Goal: Task Accomplishment & Management: Use online tool/utility

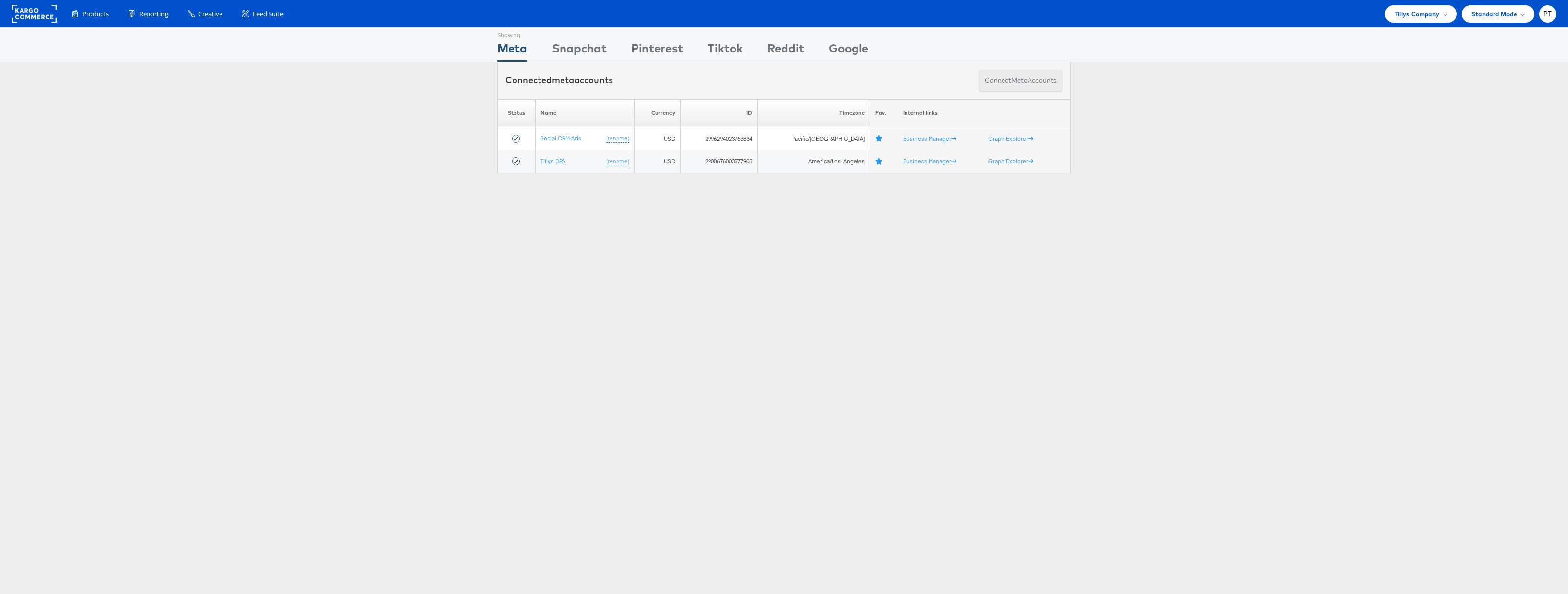
click at [1019, 88] on button "Connect meta Accounts" at bounding box center [1020, 81] width 85 height 22
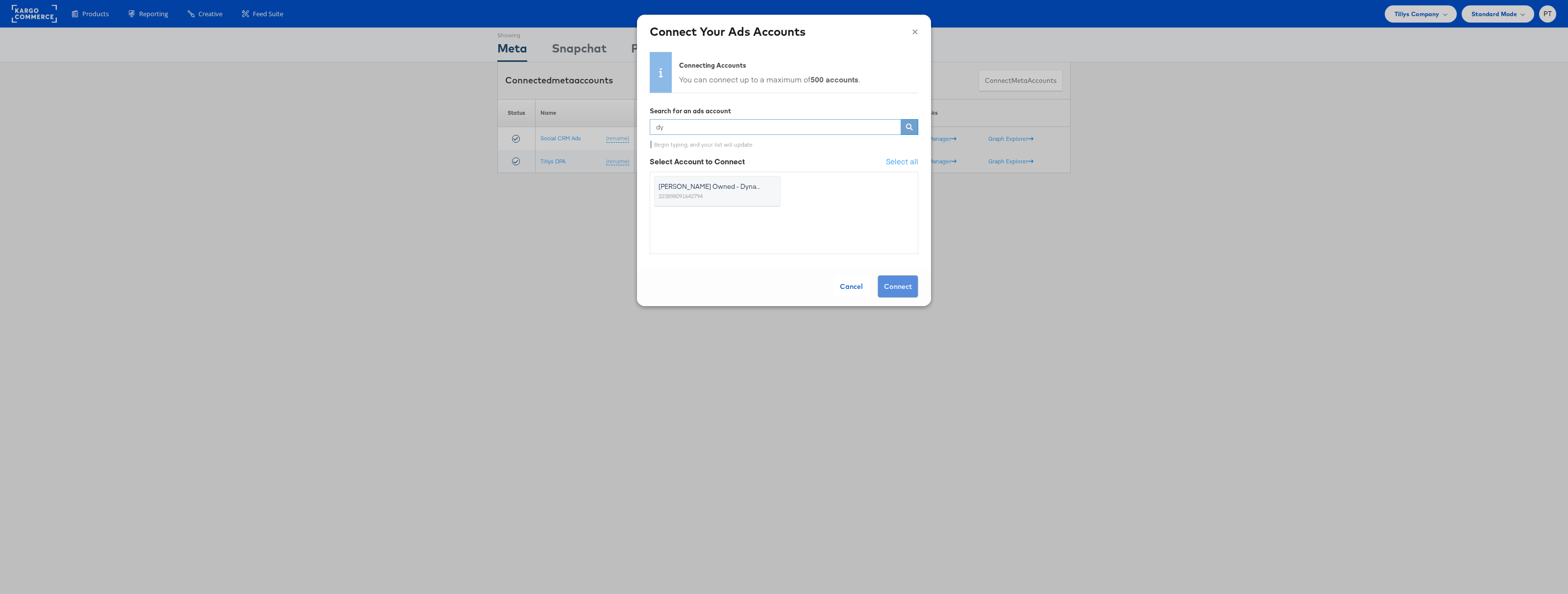
type input "d"
type input "stit"
click at [712, 193] on label "Stitcher Live 238786143" at bounding box center [717, 191] width 126 height 31
click at [0, 0] on input "Stitcher Live 238786143" at bounding box center [0, 0] width 0 height 0
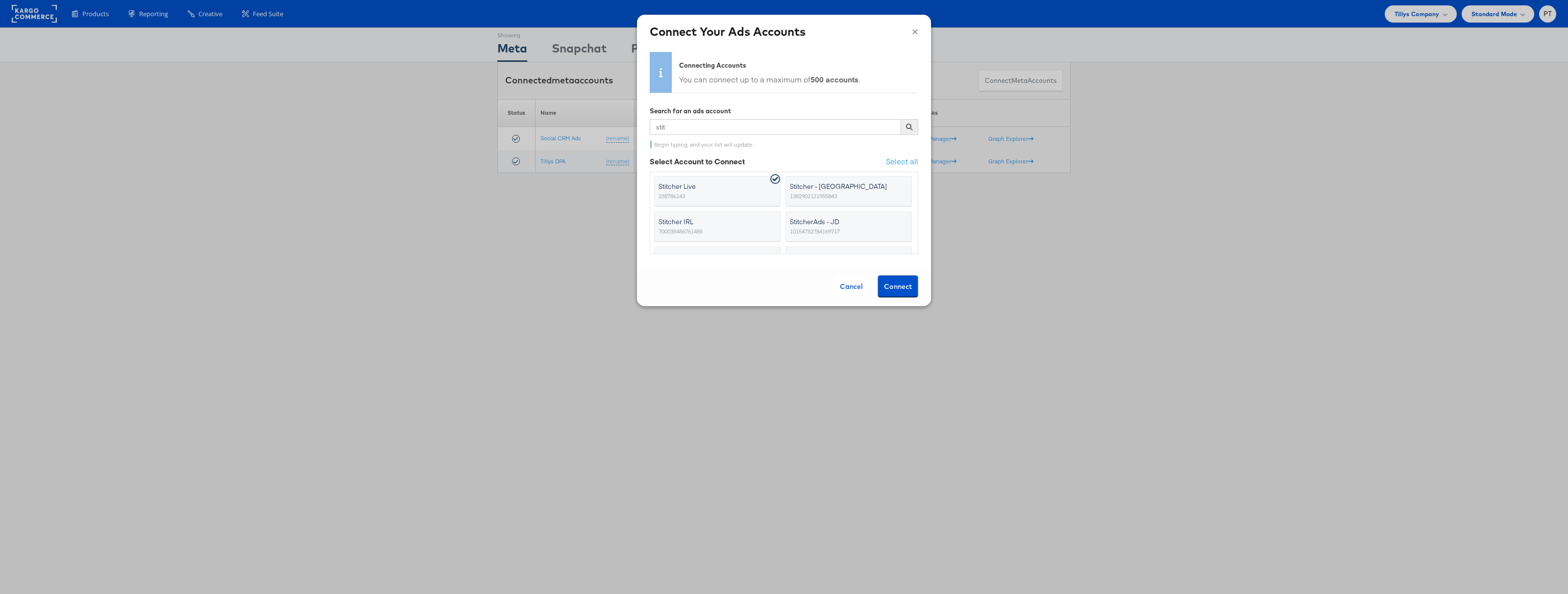
click at [908, 290] on button "Connect" at bounding box center [898, 286] width 41 height 22
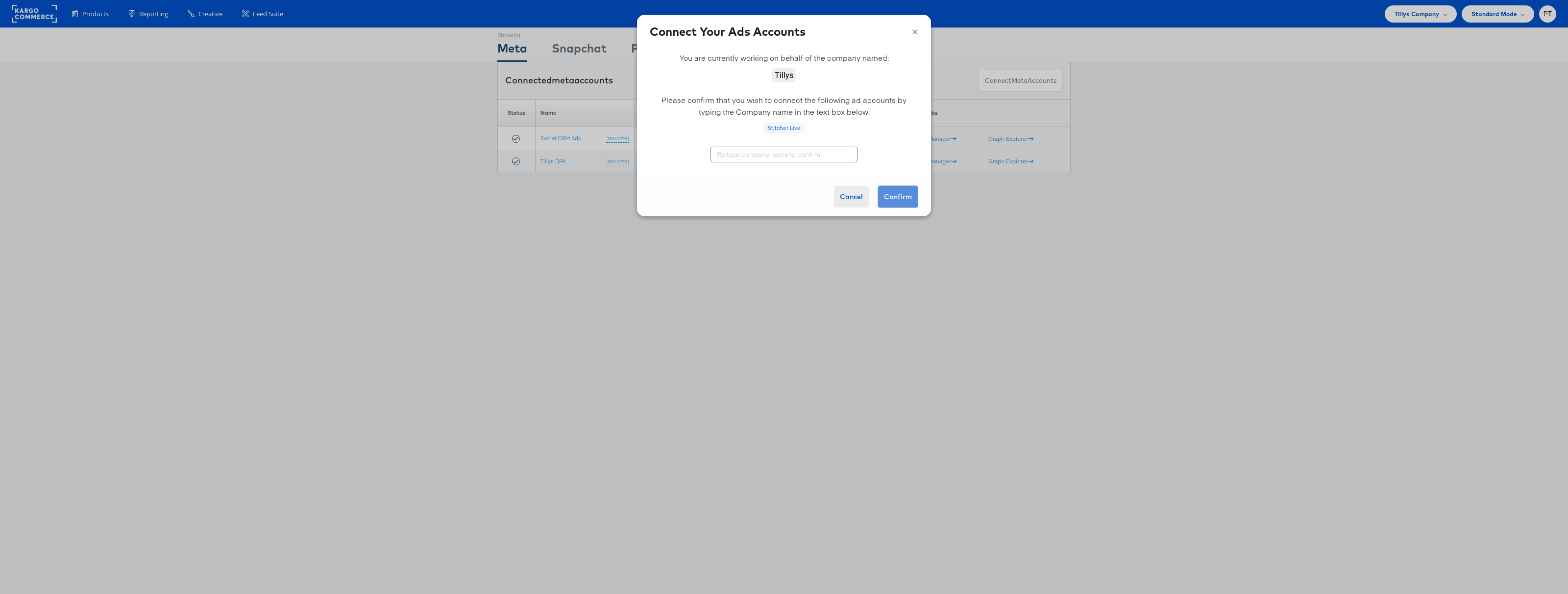
click at [849, 193] on button "Cancel" at bounding box center [851, 196] width 34 height 21
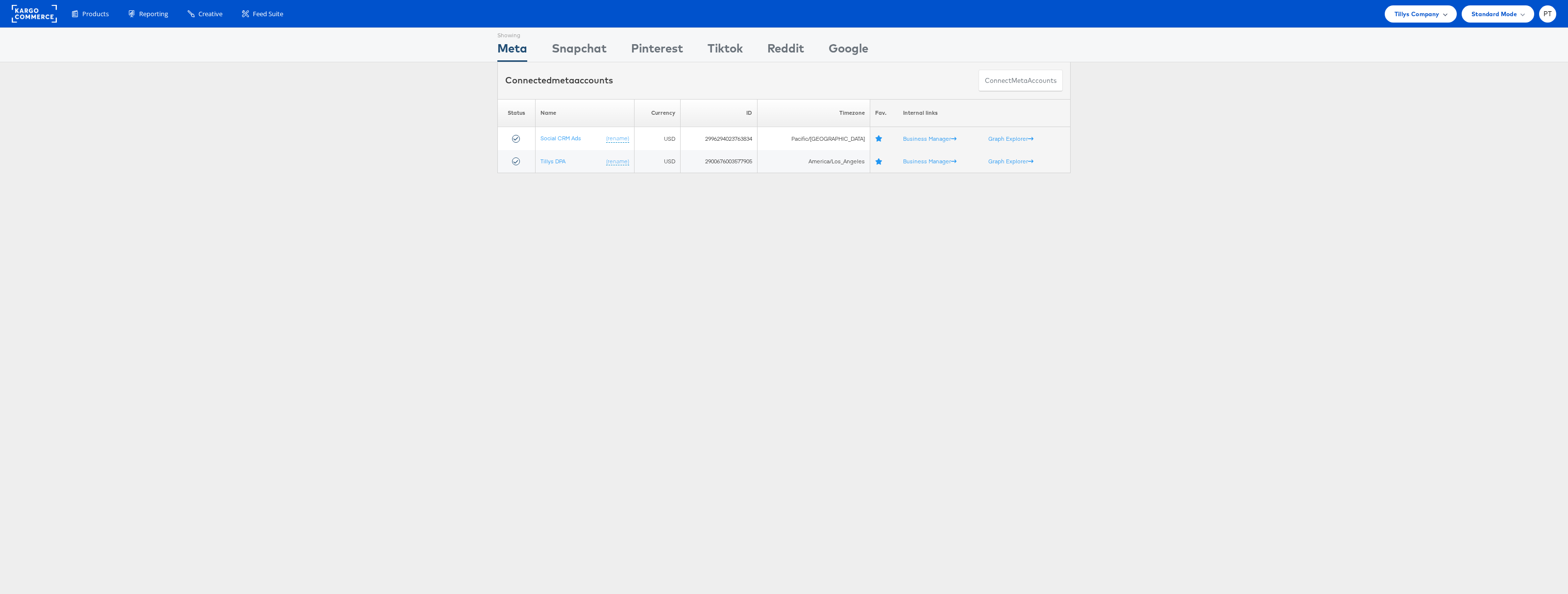
click at [1436, 15] on span "Tillys Company" at bounding box center [1417, 13] width 46 height 10
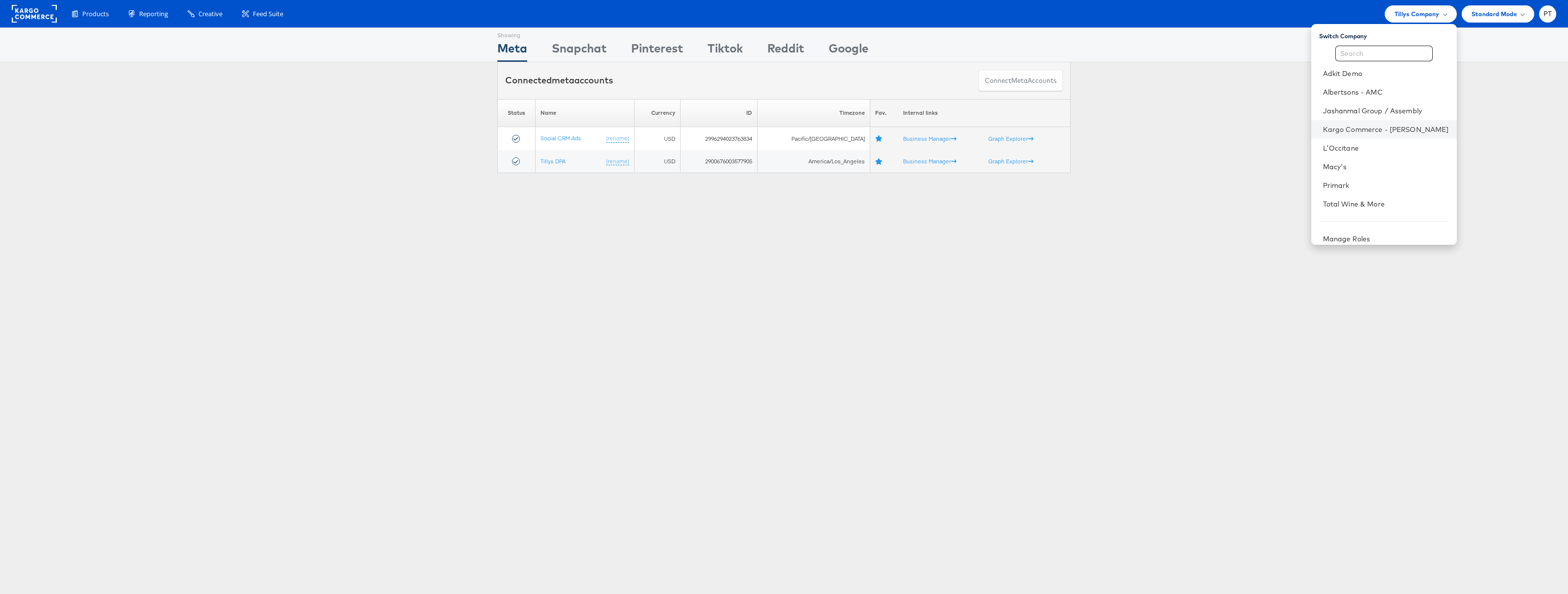
scroll to position [7, 0]
click at [1375, 124] on link "Kargo Commerce - [PERSON_NAME]" at bounding box center [1386, 122] width 126 height 10
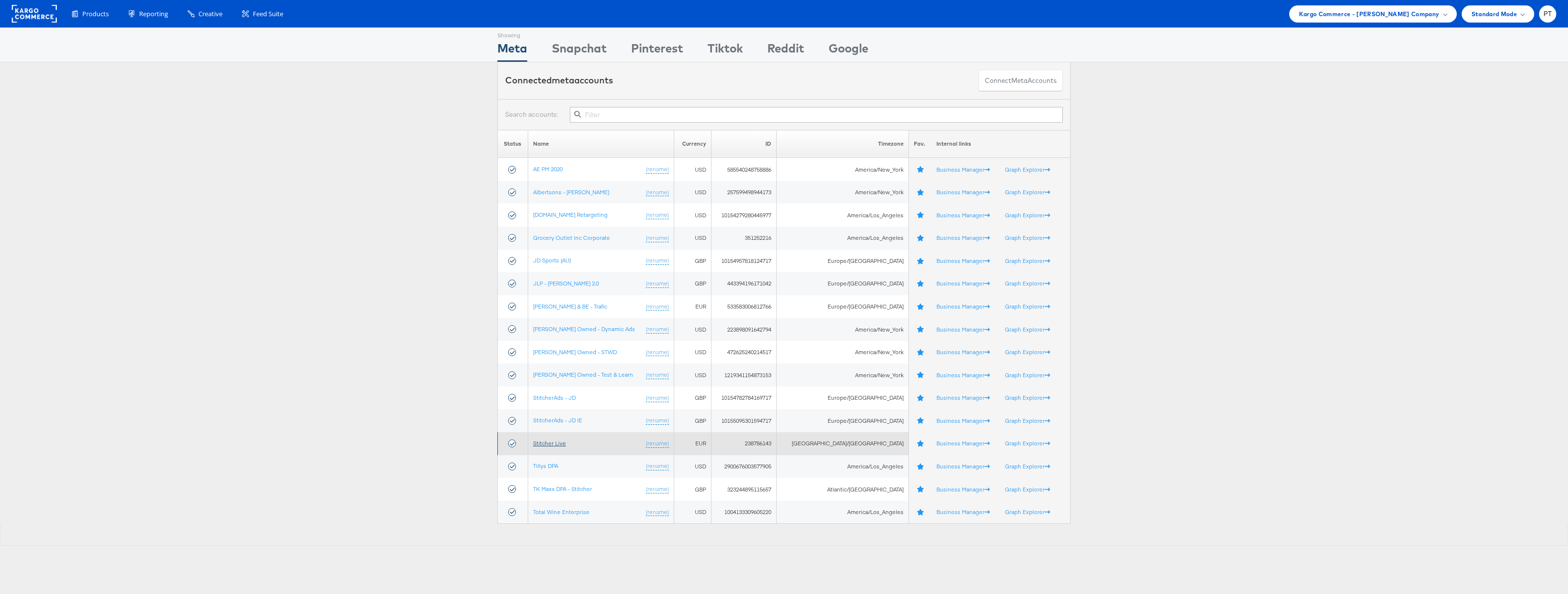
click at [556, 442] on link "Stitcher Live" at bounding box center [549, 443] width 33 height 7
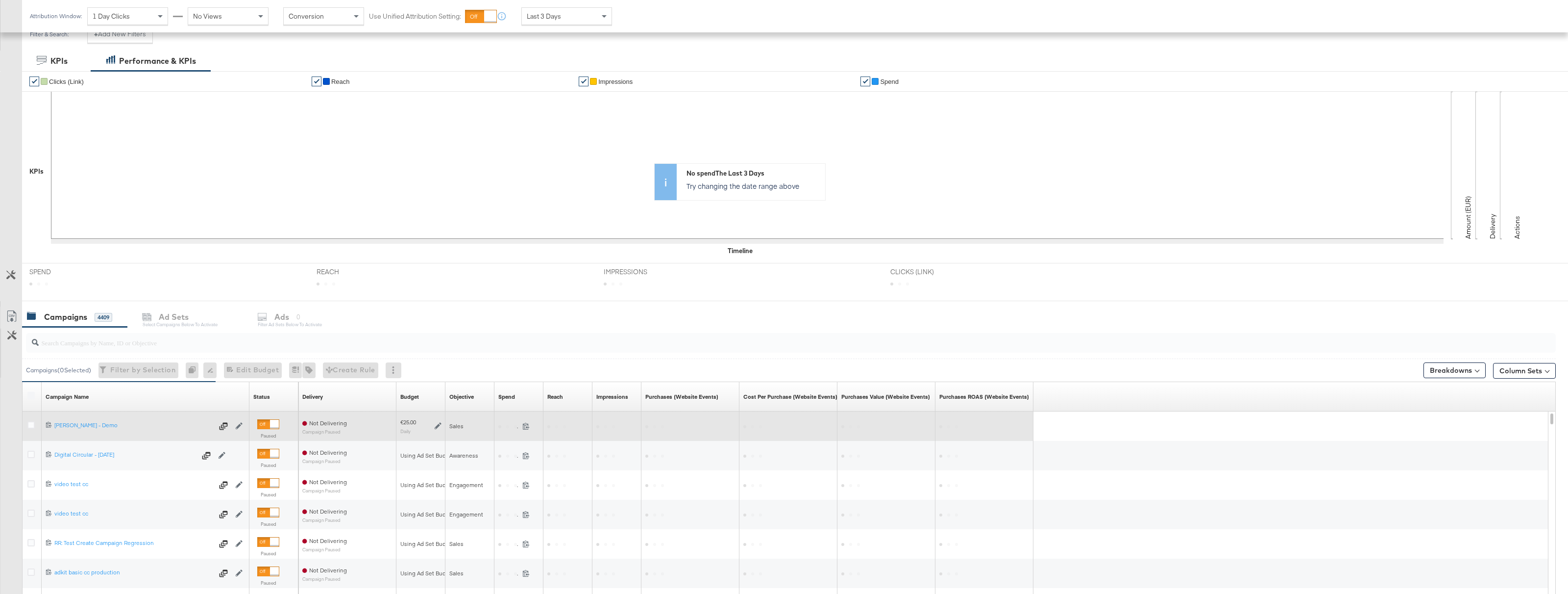
scroll to position [144, 0]
click at [106, 422] on div "Craig - Veronica Beard - Demo Craig - Veronica Beard - Demo" at bounding box center [134, 424] width 159 height 7
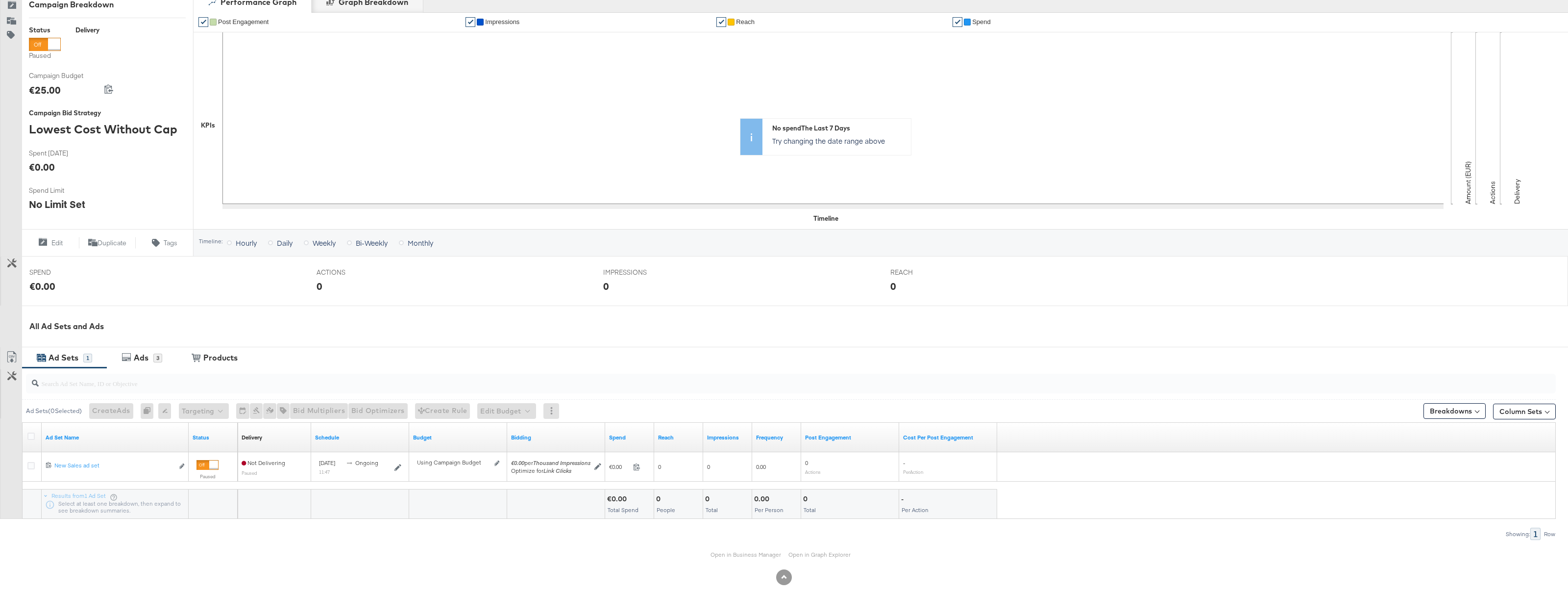
scroll to position [139, 0]
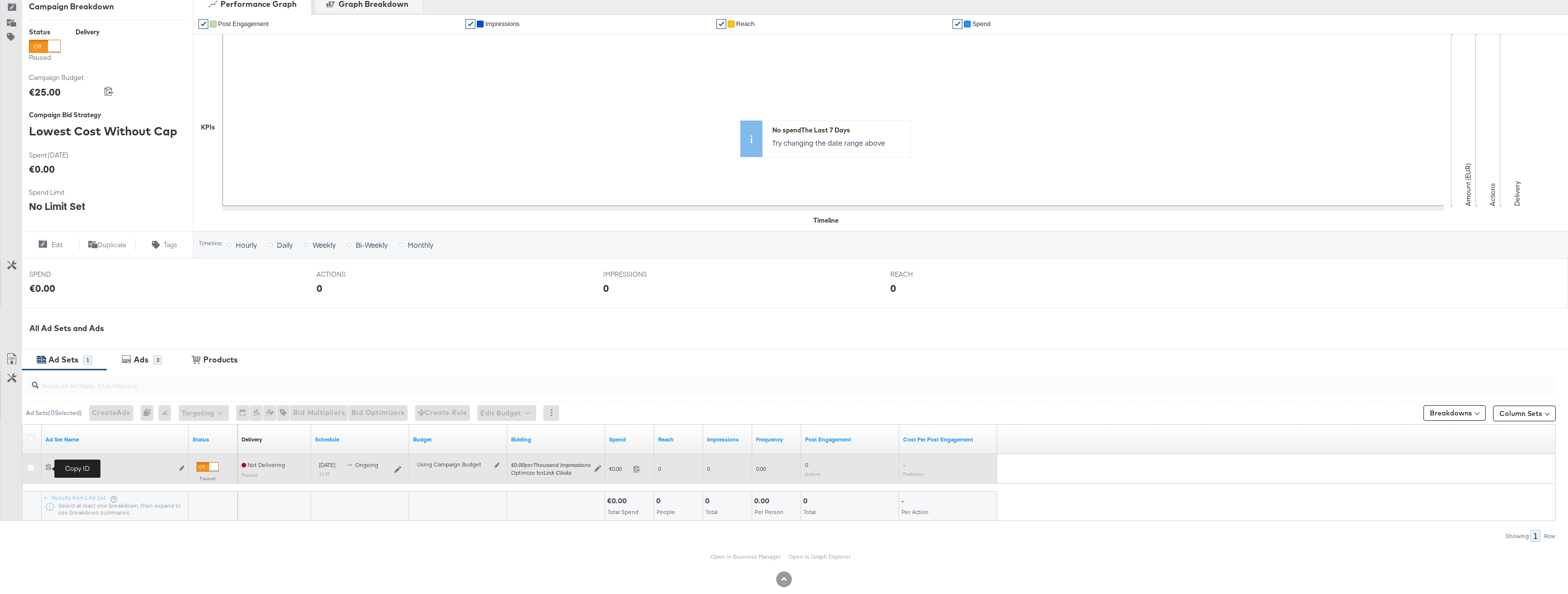
click at [47, 467] on icon at bounding box center [48, 466] width 7 height 7
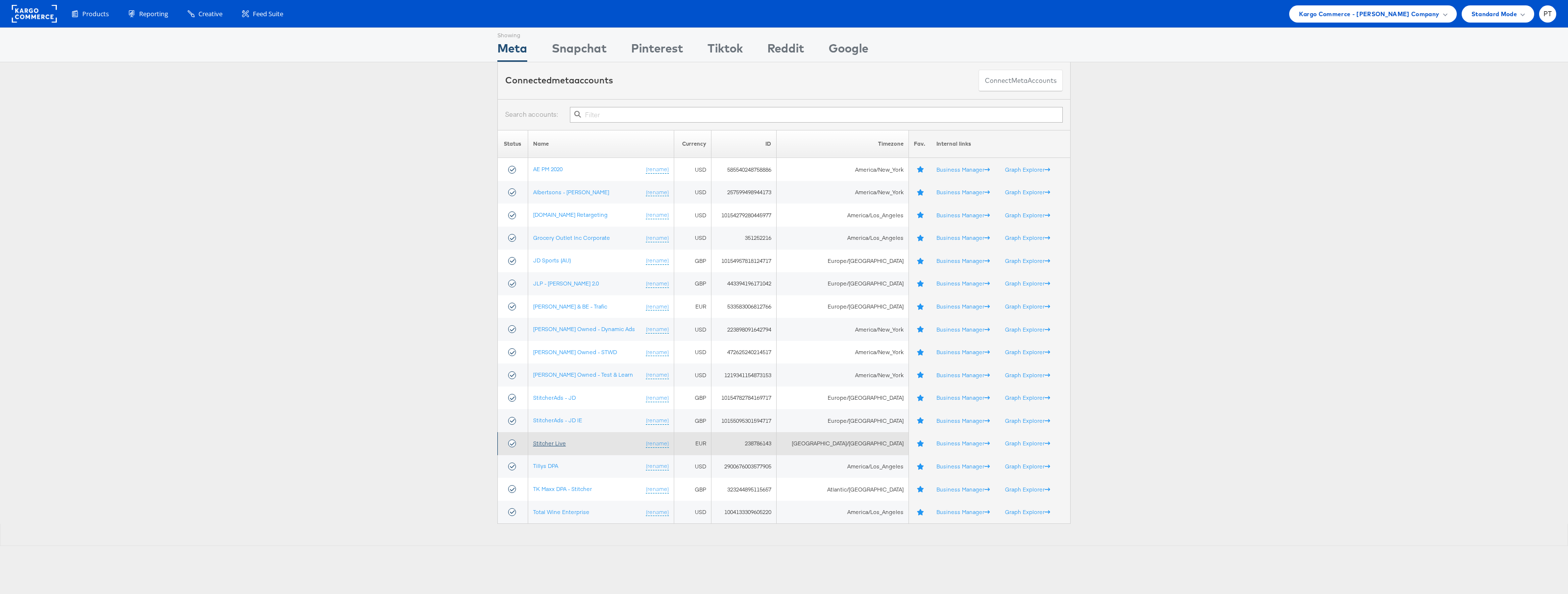
click at [559, 440] on link "Stitcher Live" at bounding box center [549, 443] width 33 height 7
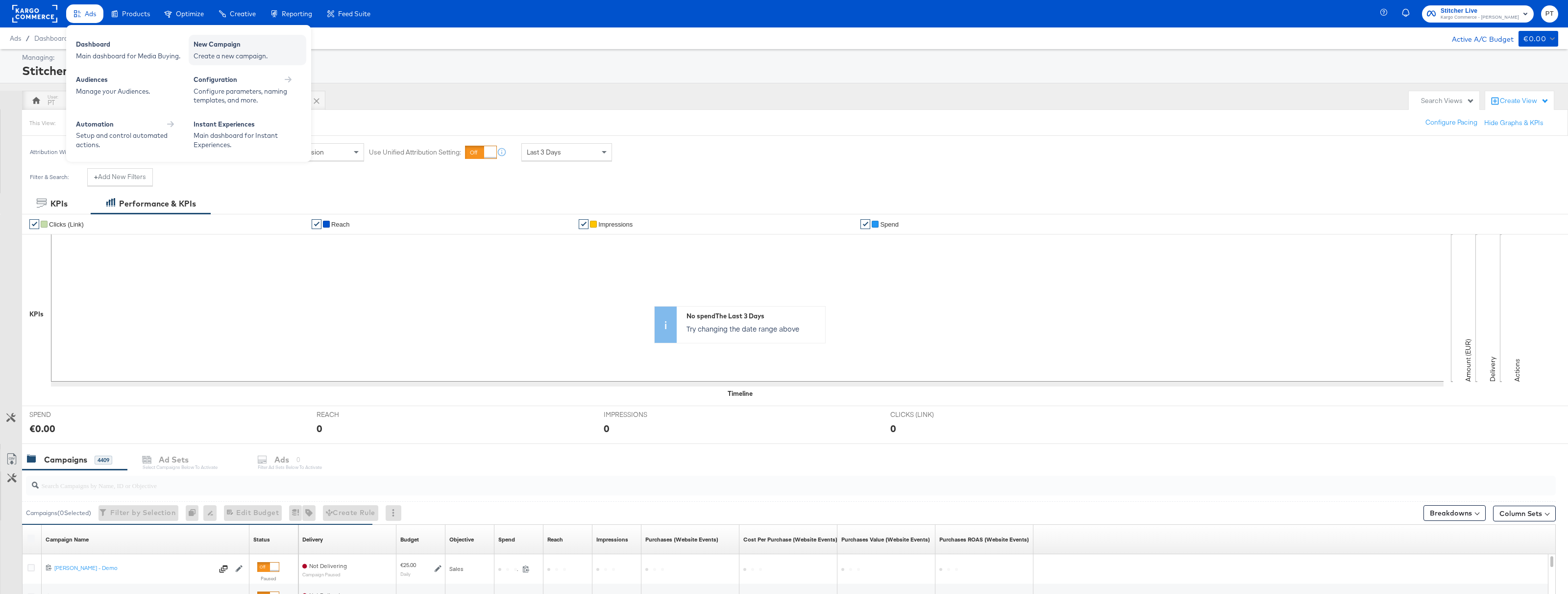
click at [212, 47] on div "New Campaign" at bounding box center [247, 46] width 108 height 12
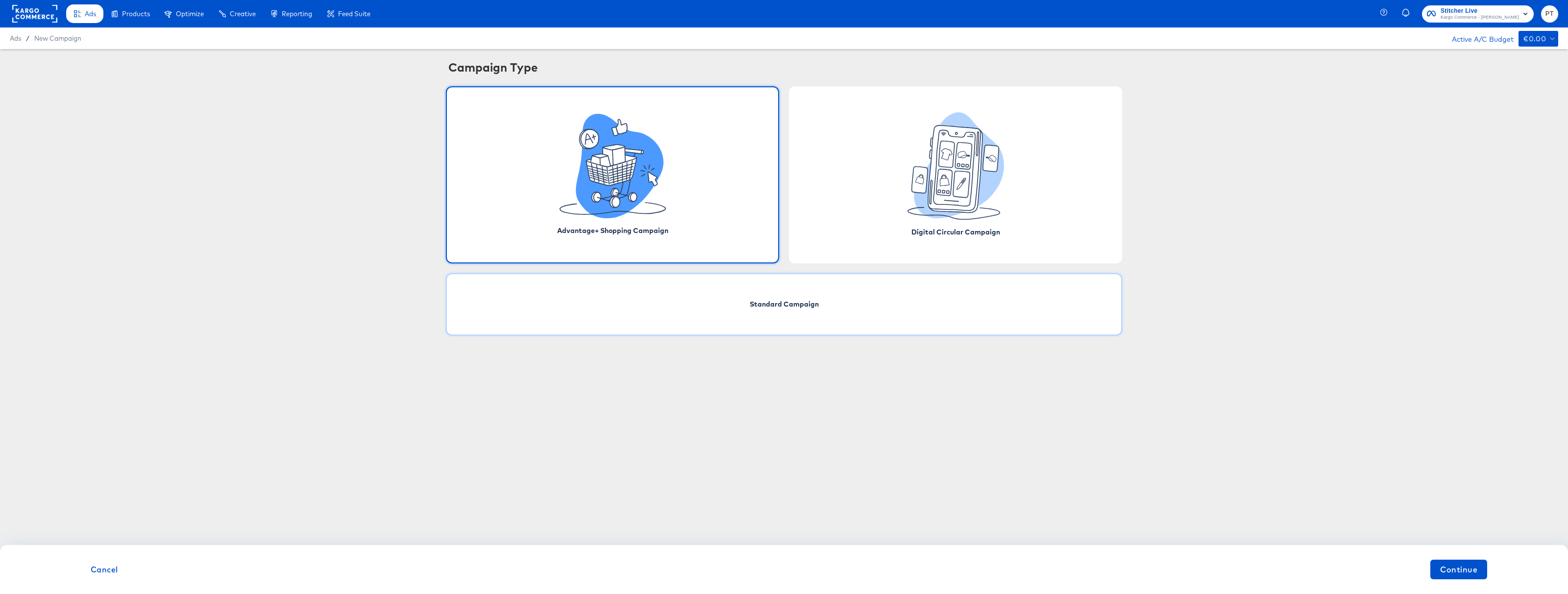
click at [714, 314] on div "Standard Campaign" at bounding box center [784, 304] width 676 height 62
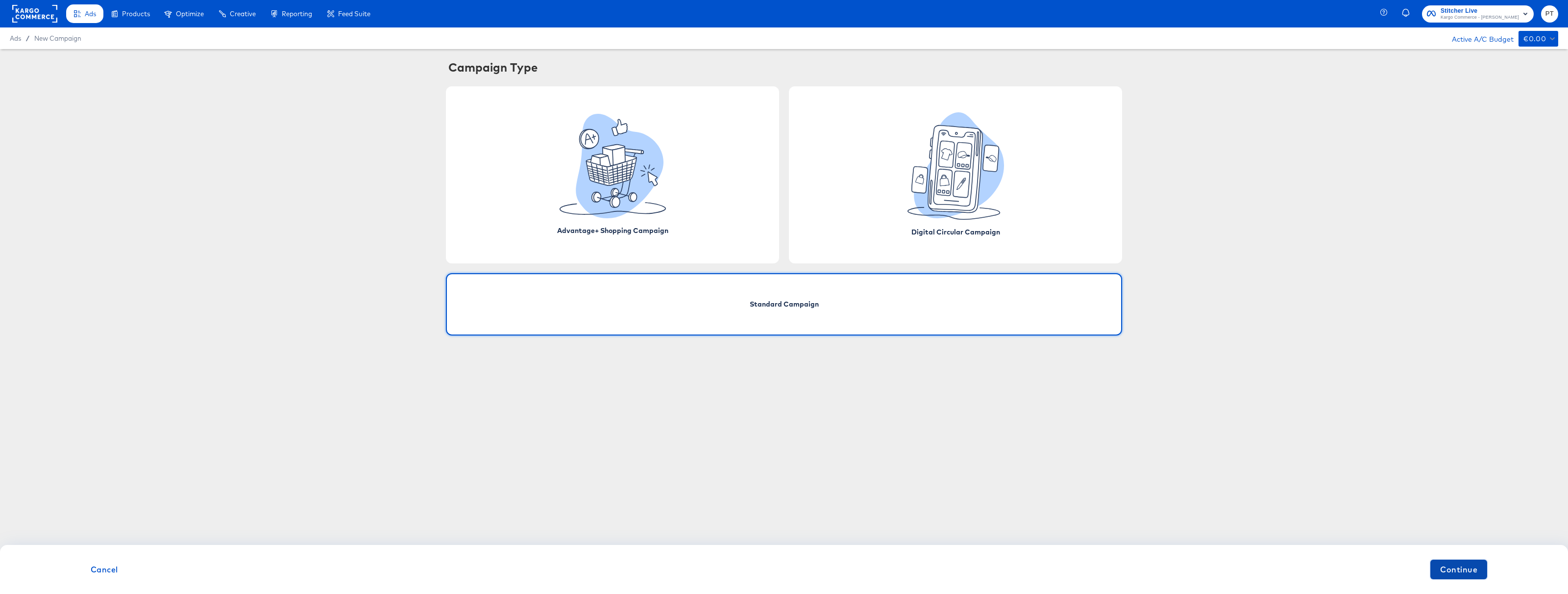
click at [1469, 575] on span "Continue" at bounding box center [1458, 569] width 37 height 14
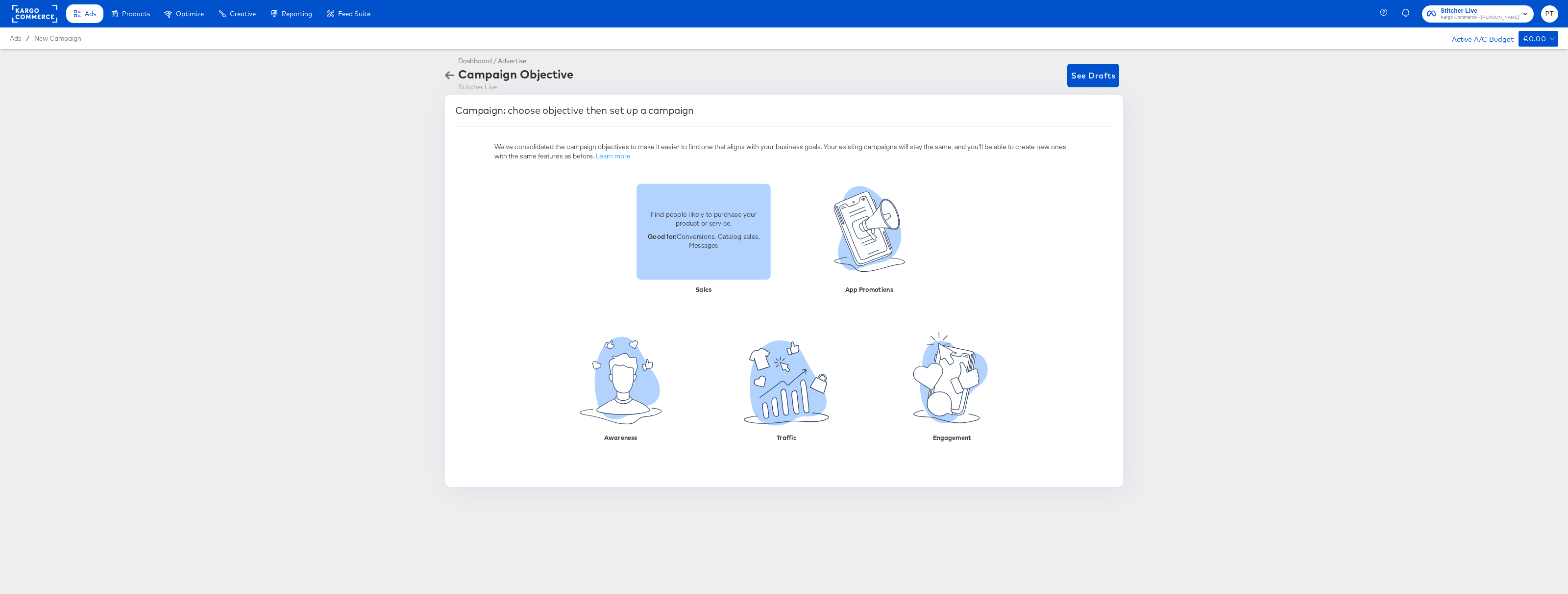
click at [706, 245] on p "Good for: Conversions, Catalog sales, Messages" at bounding box center [703, 241] width 123 height 19
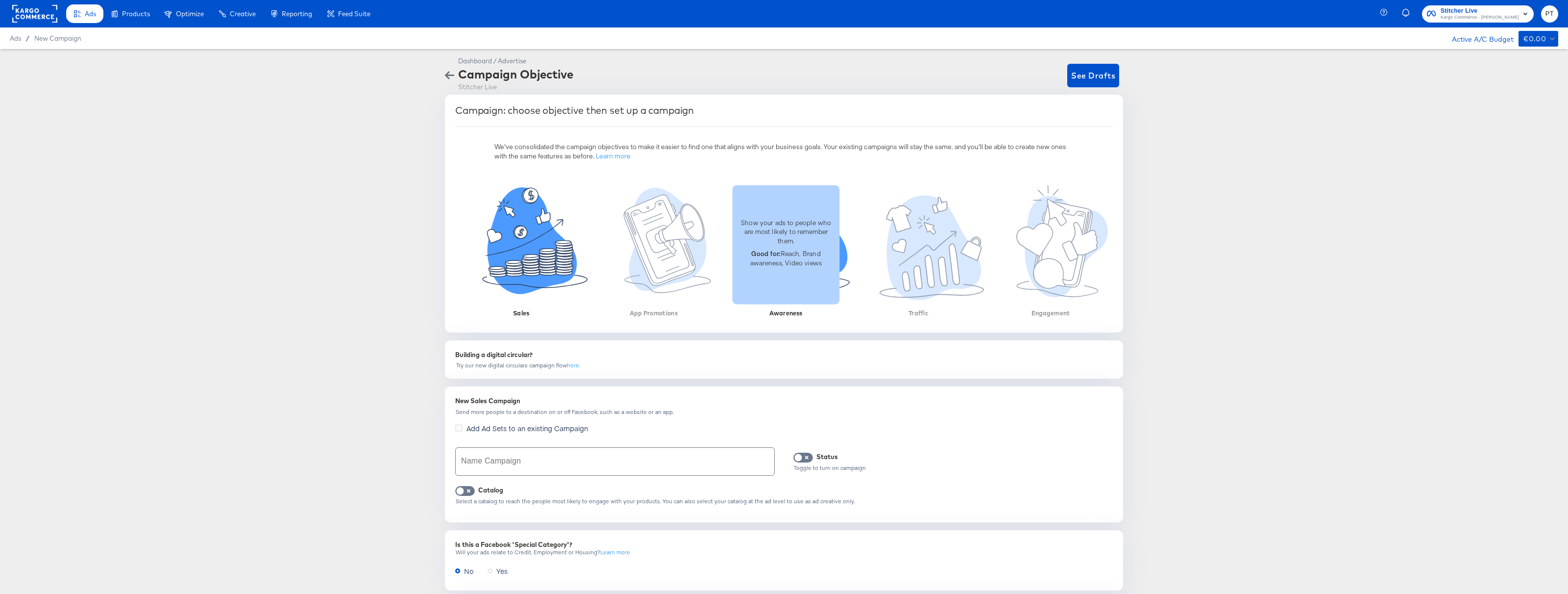
click at [761, 282] on div "Show your ads to people who are most likely to remember them. Good for: Reach, …" at bounding box center [785, 244] width 107 height 119
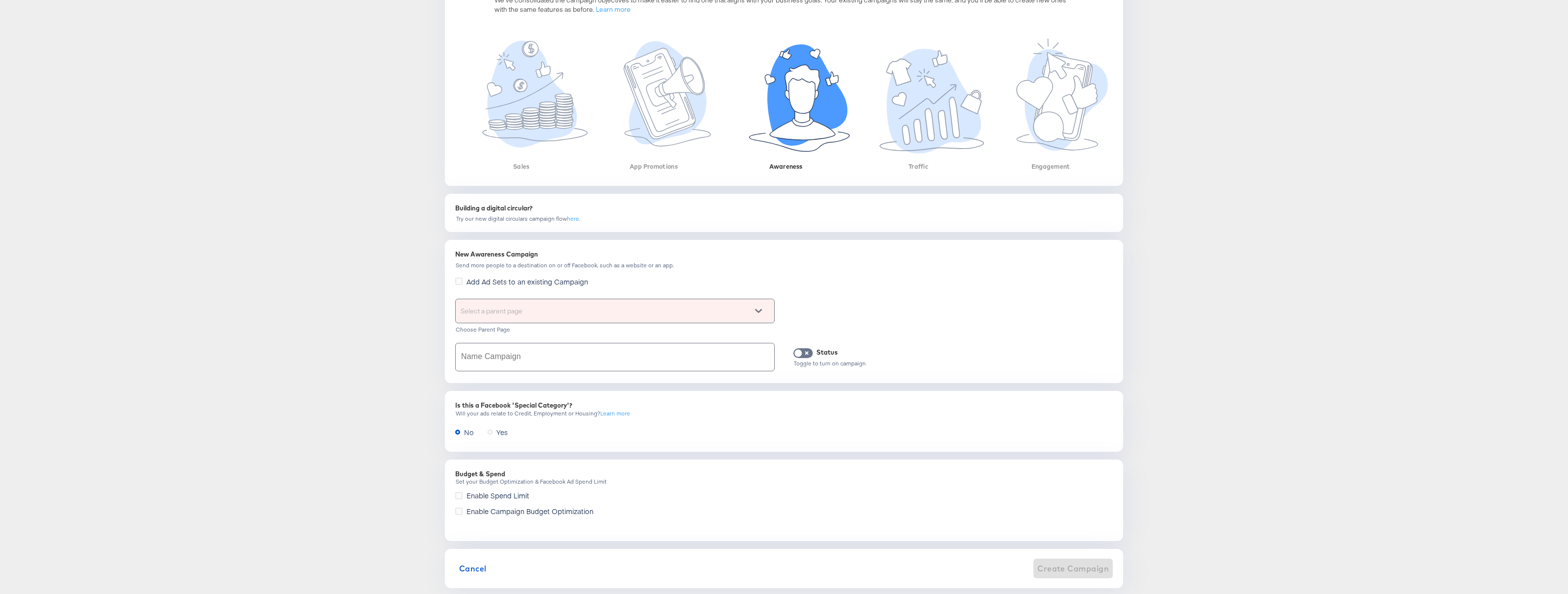
scroll to position [141, 0]
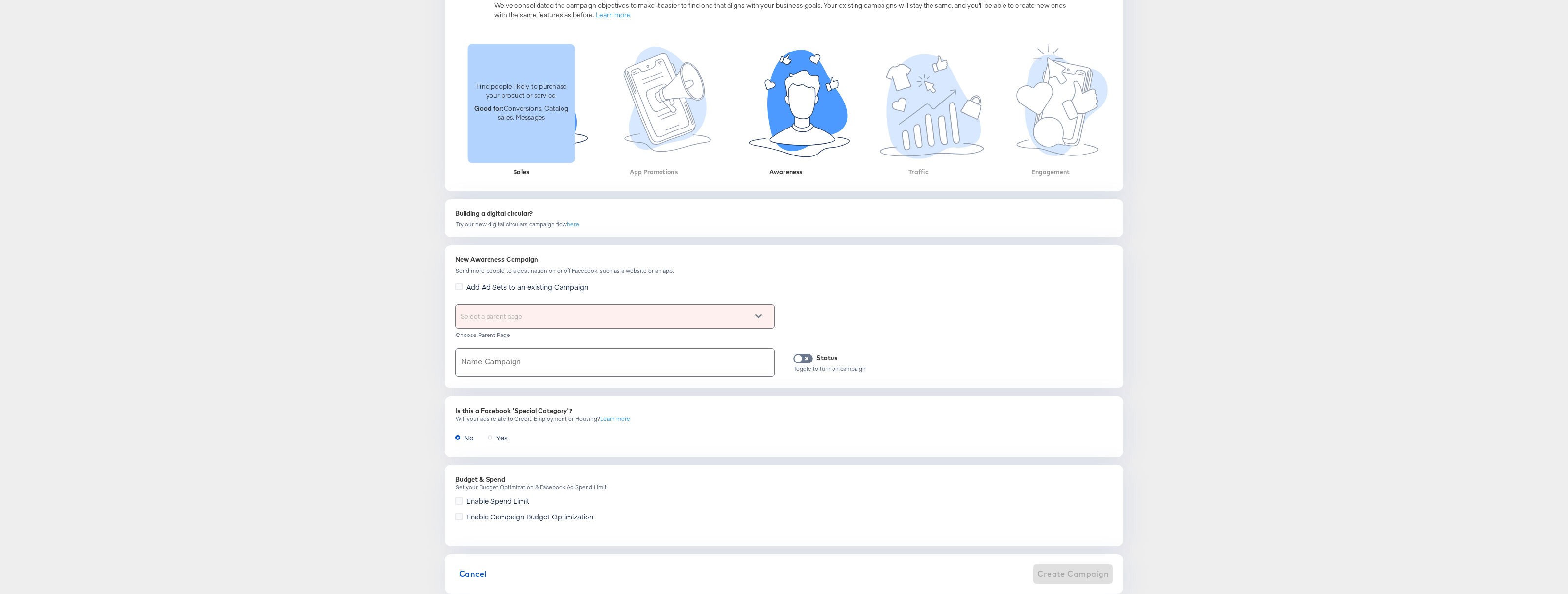
click at [543, 131] on div "Find people likely to purchase your product or service. Good for: Conversions, …" at bounding box center [521, 103] width 107 height 119
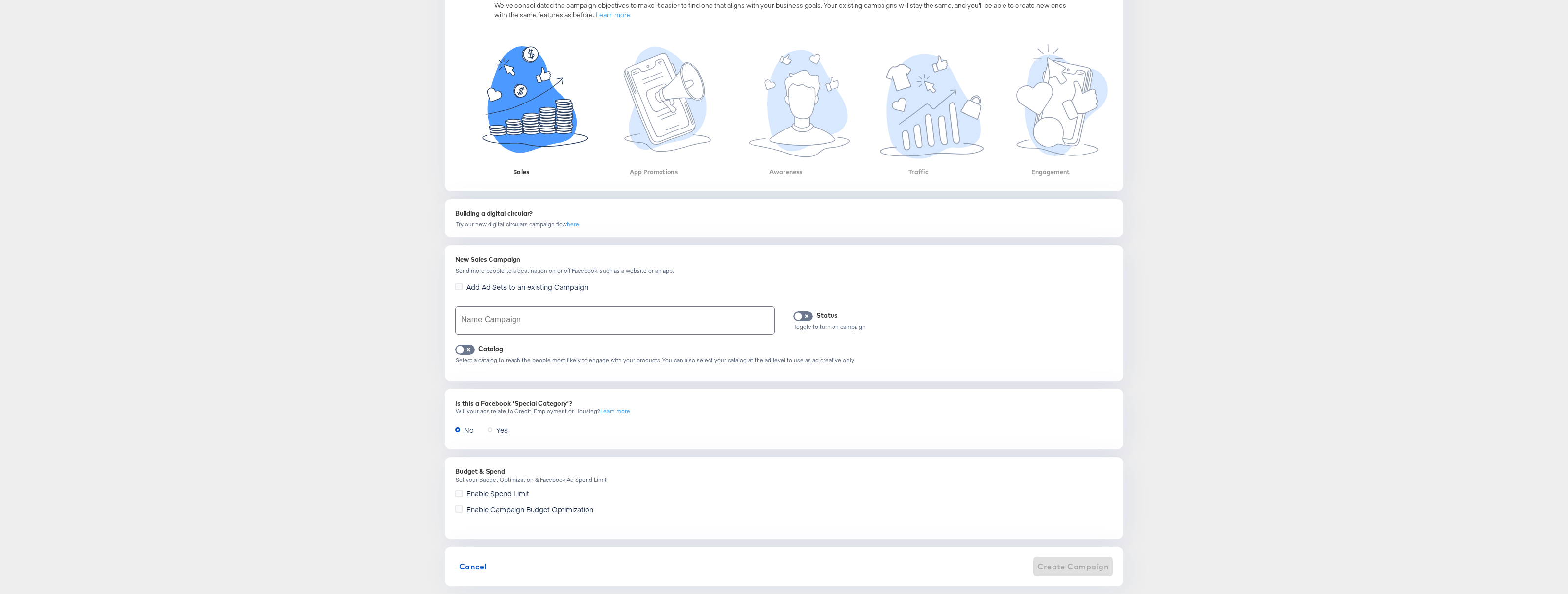
scroll to position [157, 0]
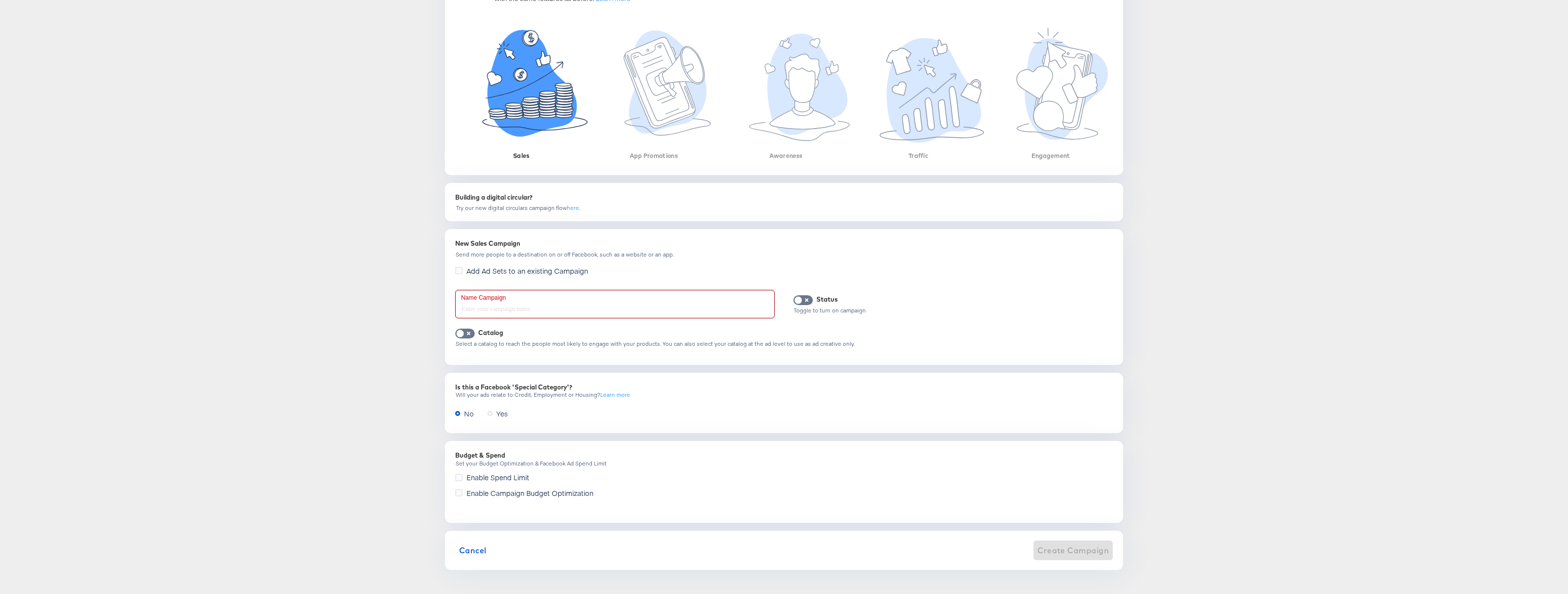
click at [535, 302] on input "text" at bounding box center [614, 304] width 319 height 28
type input "Test"
click at [1059, 548] on span "Create Campaign" at bounding box center [1072, 549] width 72 height 14
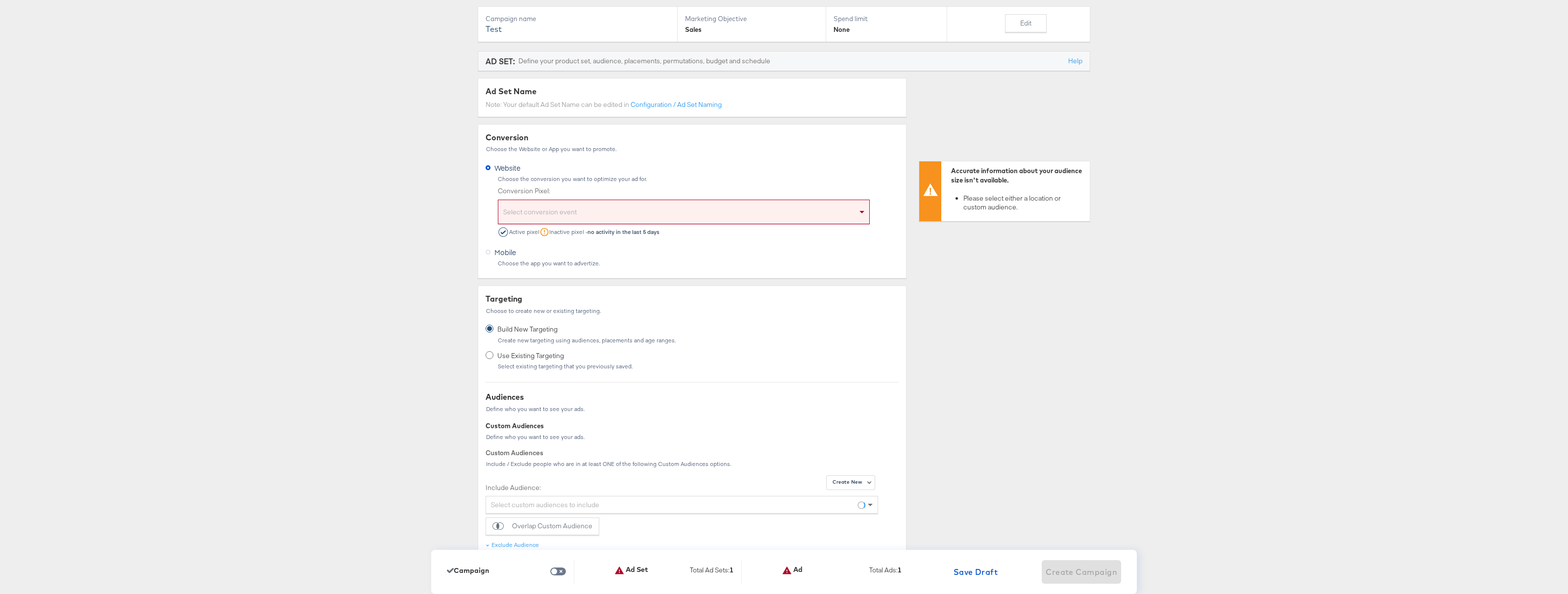
scroll to position [0, 0]
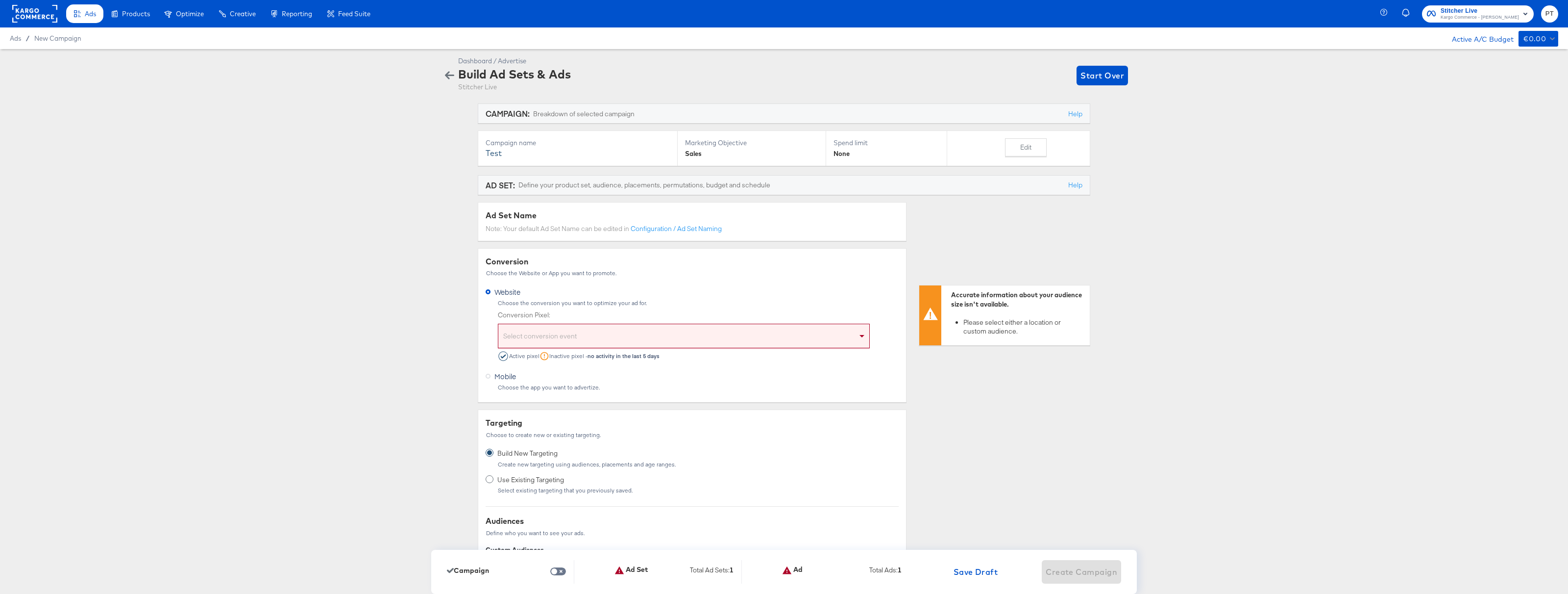
click at [449, 73] on icon "button" at bounding box center [450, 75] width 9 height 7
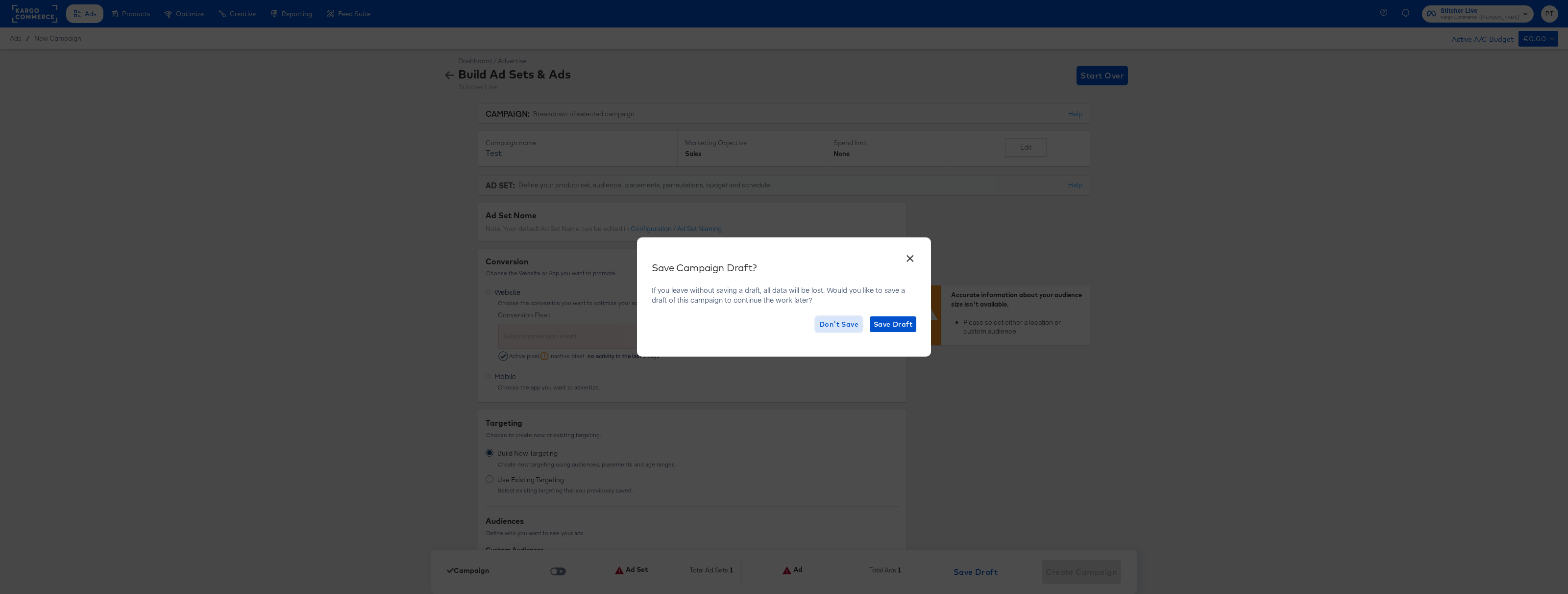
click at [833, 321] on span "Don't Save" at bounding box center [839, 323] width 39 height 12
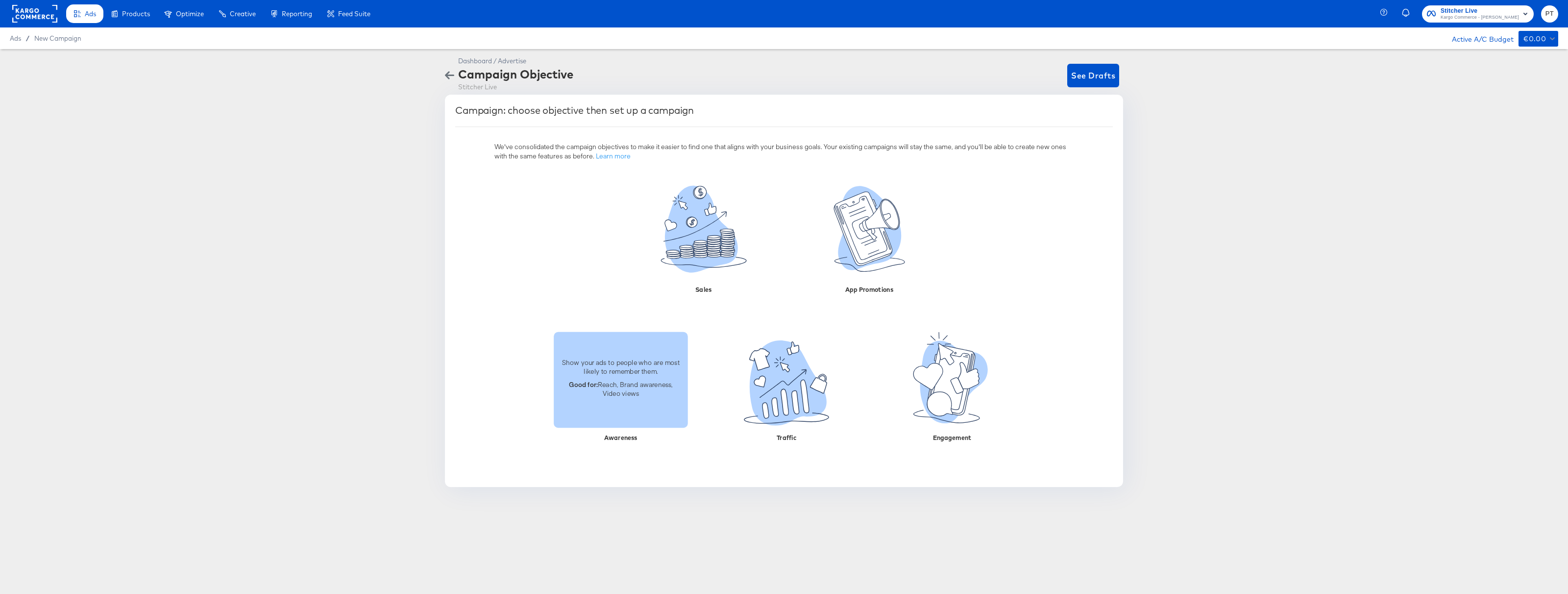
click at [629, 415] on div "Show your ads to people who are most likely to remember them. Good for: Reach, …" at bounding box center [621, 379] width 135 height 96
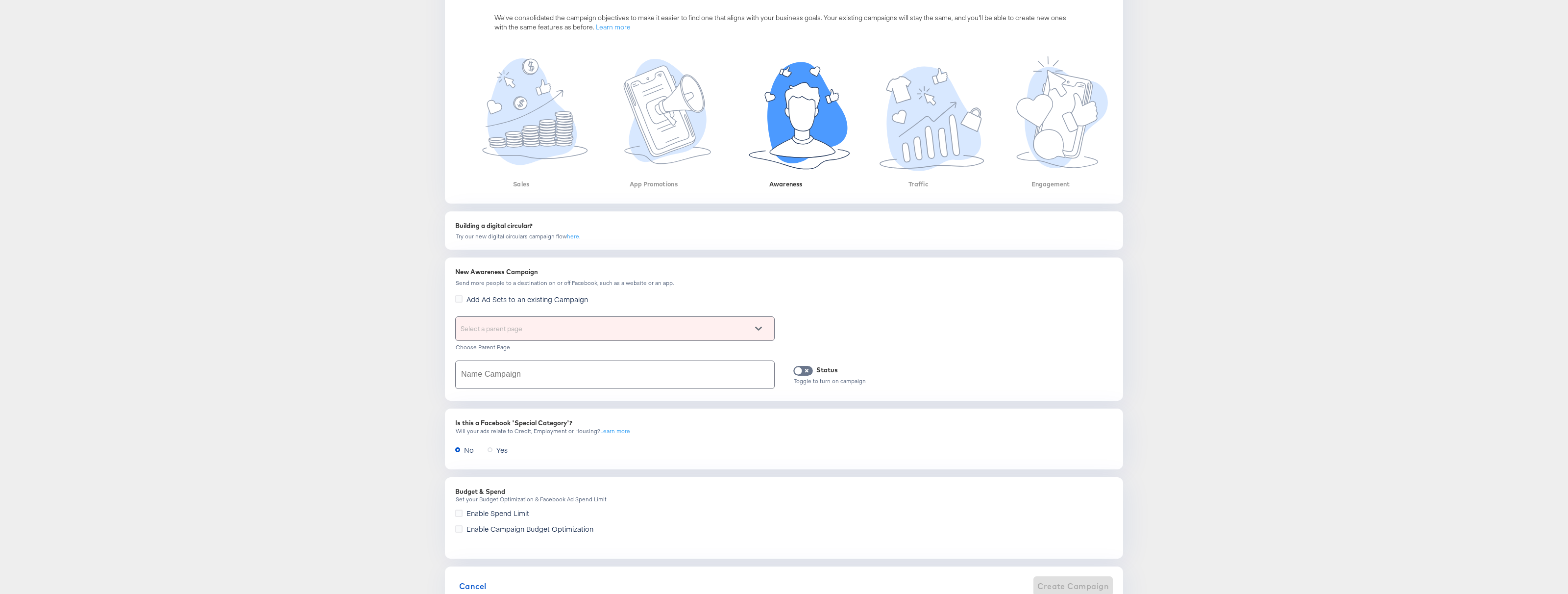
scroll to position [165, 0]
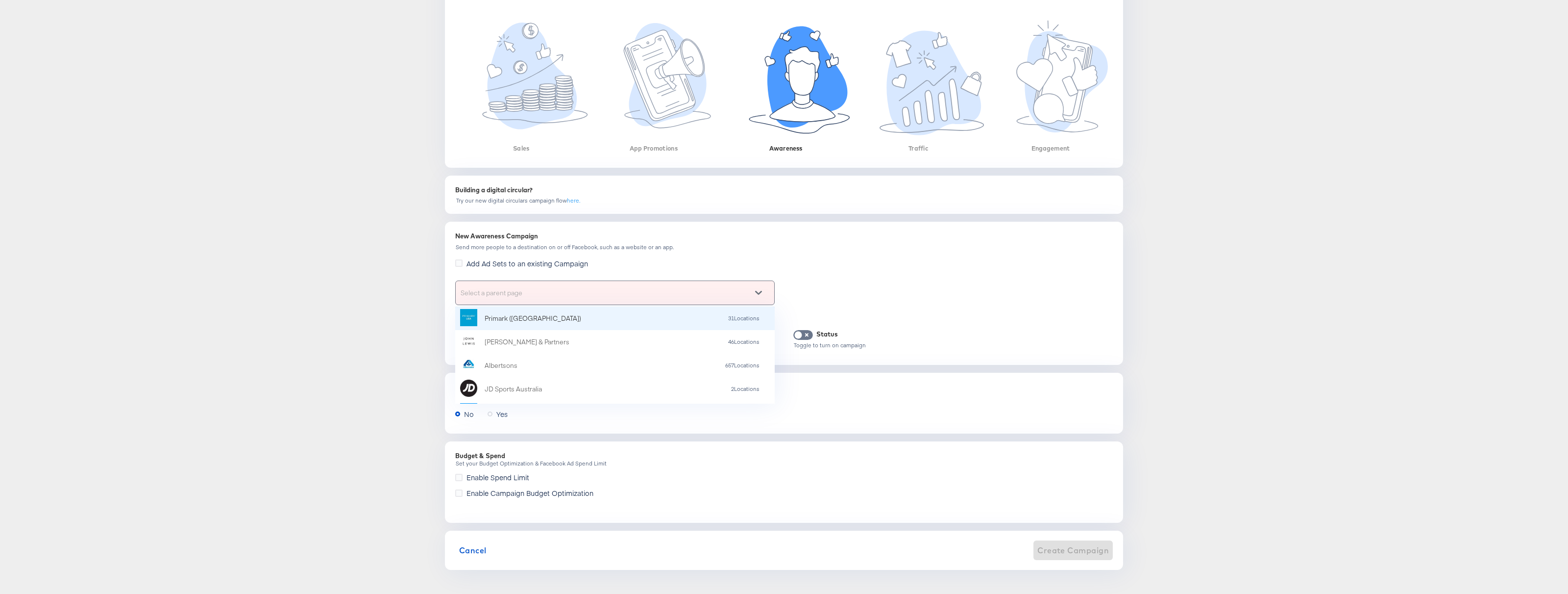
click at [588, 298] on div "Select a parent page" at bounding box center [614, 292] width 319 height 23
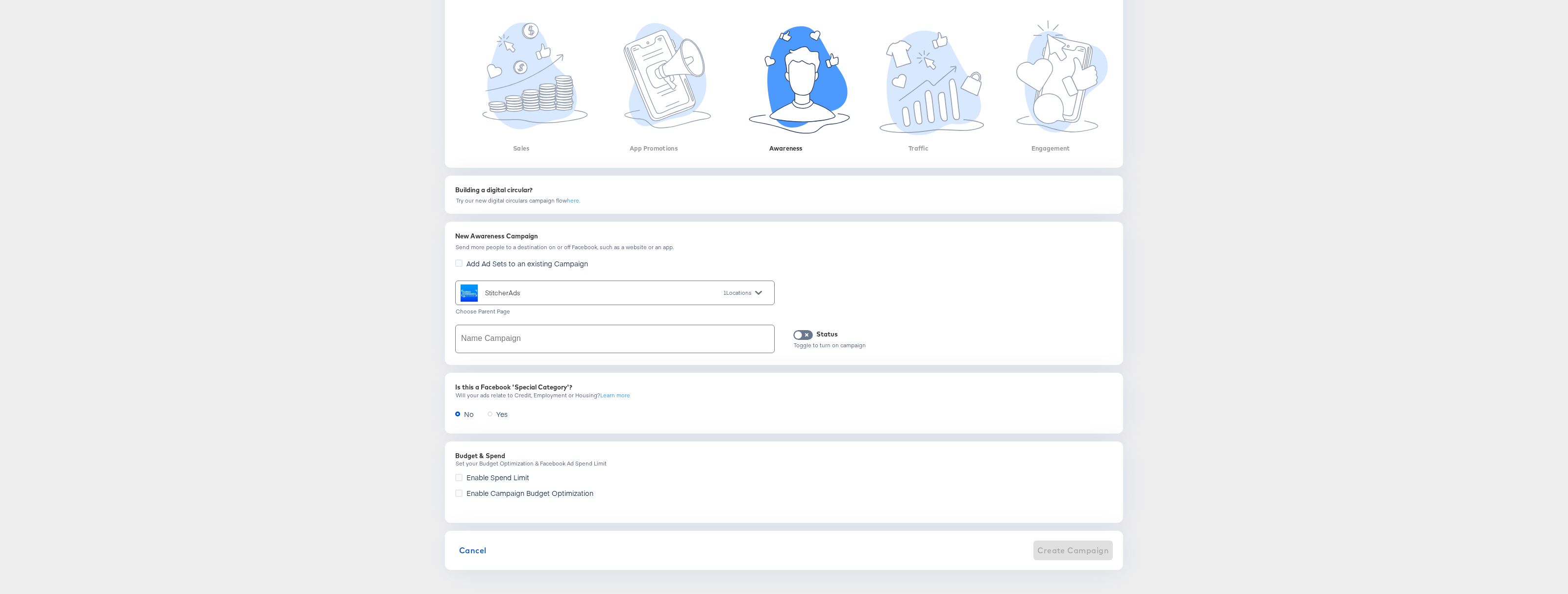
click at [530, 337] on input "text" at bounding box center [614, 339] width 319 height 28
type input "asdfas"
click at [1049, 544] on span "Create Campaign" at bounding box center [1072, 549] width 72 height 14
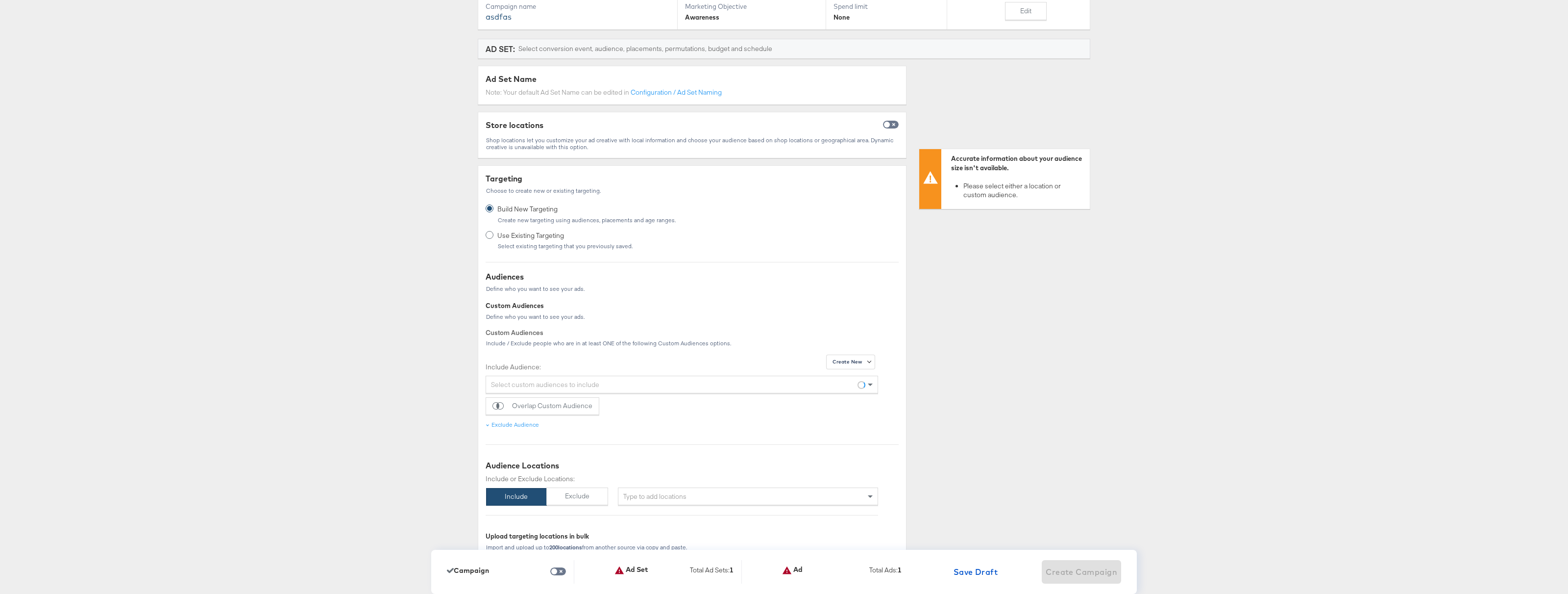
scroll to position [136, 0]
click at [891, 125] on input "checkbox" at bounding box center [886, 126] width 23 height 7
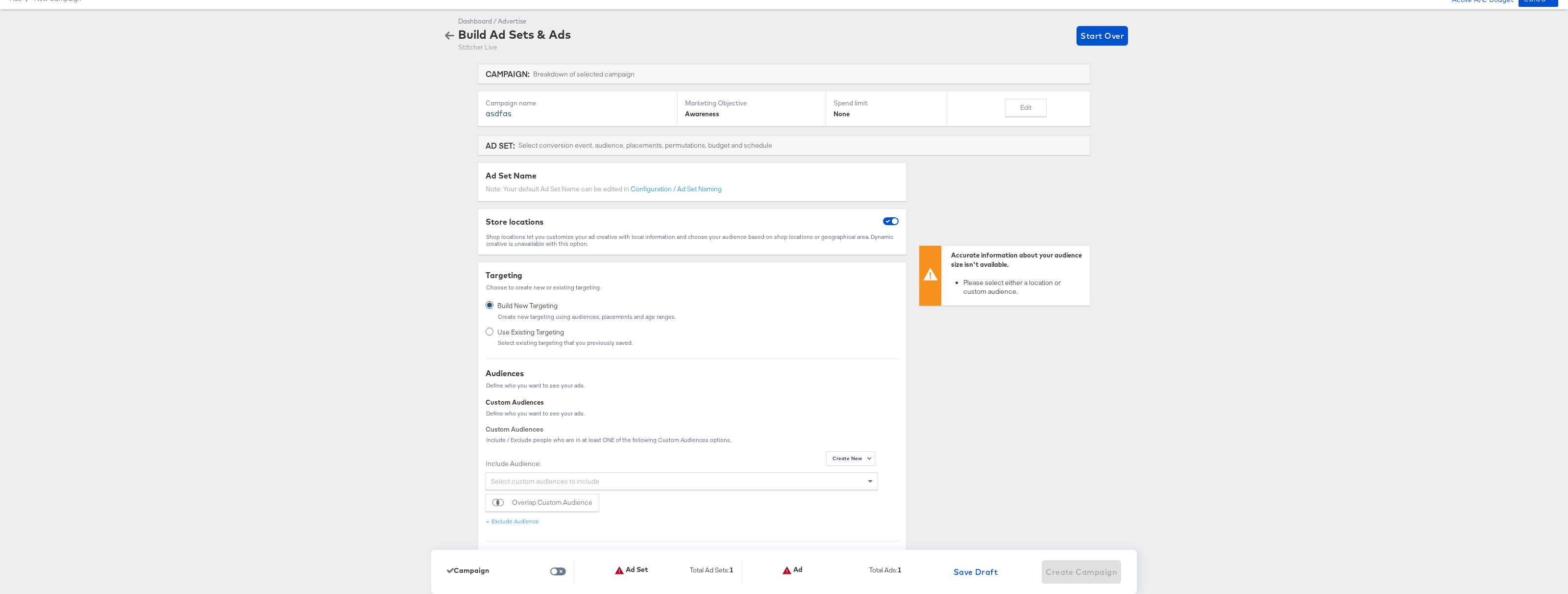
scroll to position [41, 0]
click at [893, 219] on input "checkbox" at bounding box center [894, 221] width 23 height 7
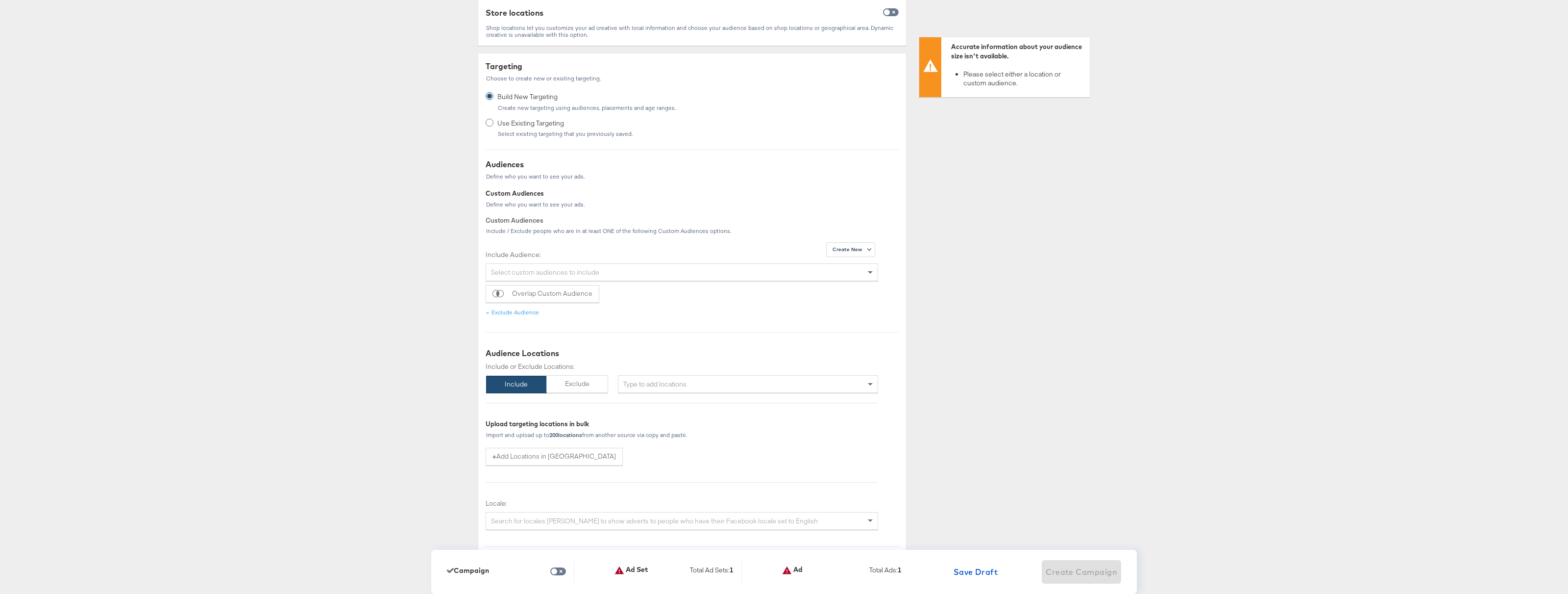
scroll to position [241, 0]
click at [890, 21] on input "checkbox" at bounding box center [886, 21] width 23 height 7
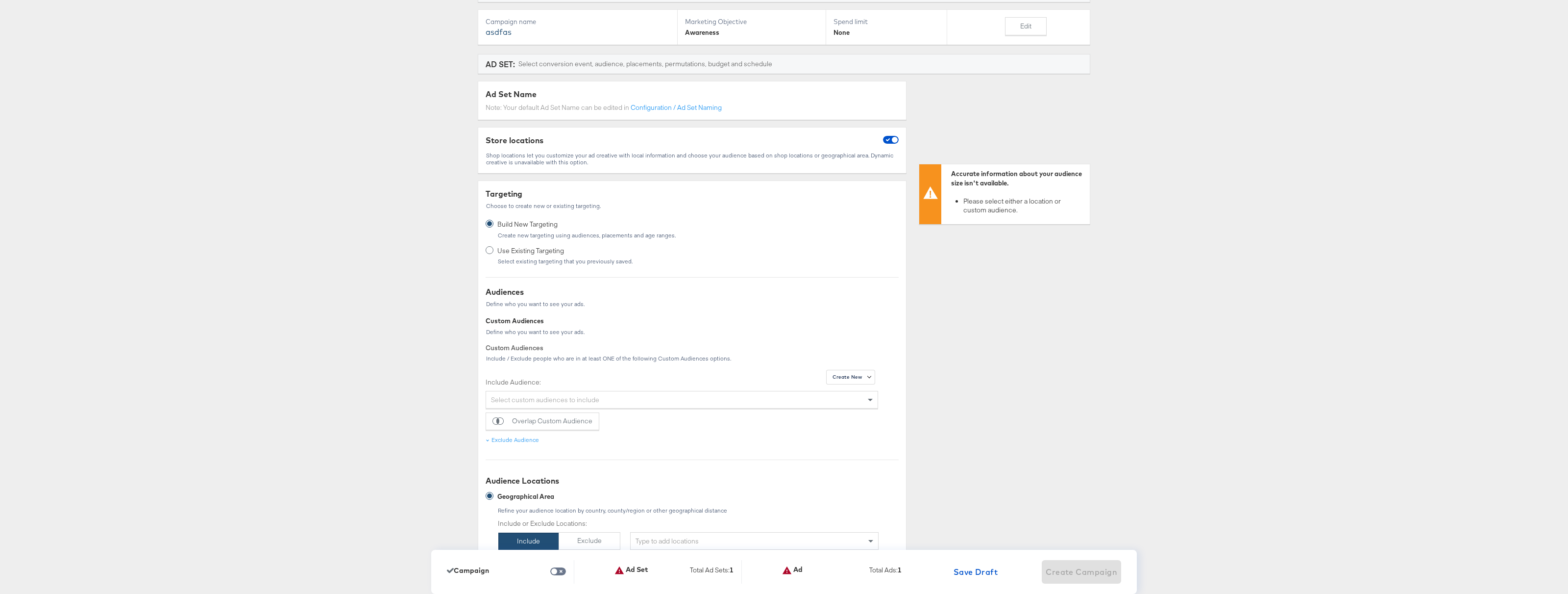
scroll to position [0, 0]
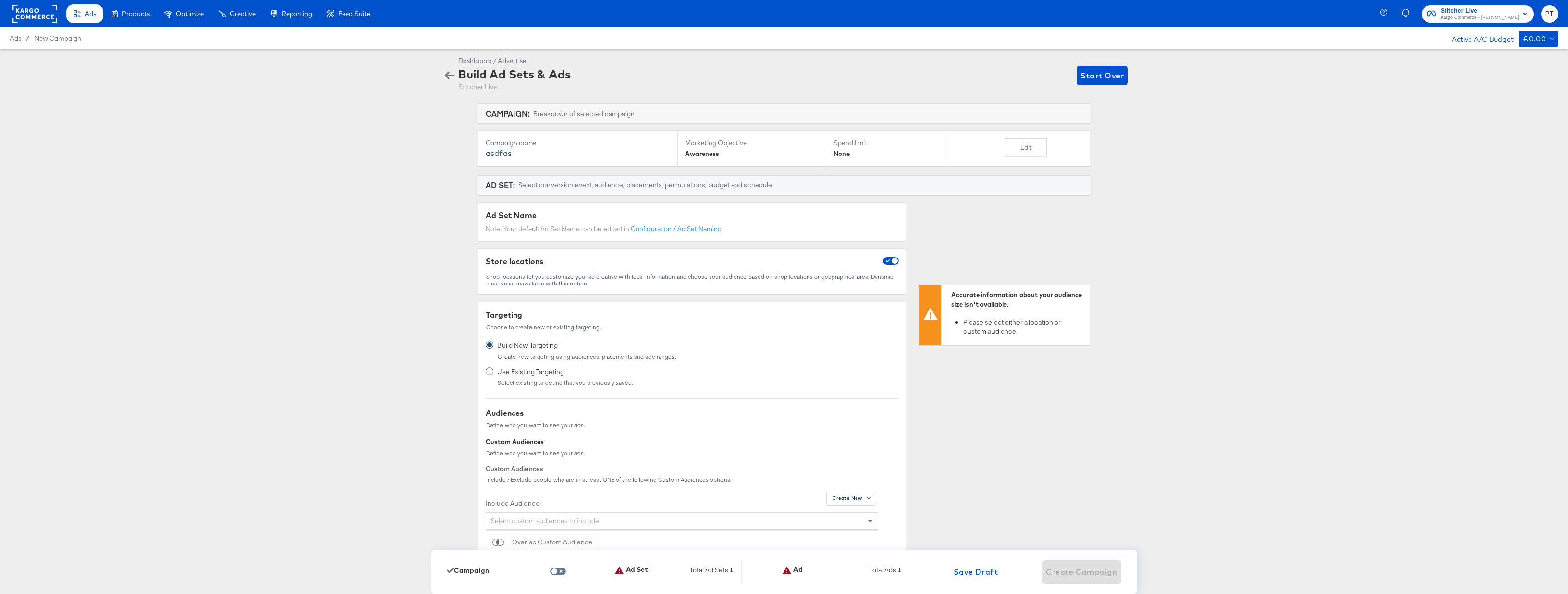
click at [888, 254] on div "Store locations Shop locations let you customize your ad creative with local in…" at bounding box center [691, 271] width 428 height 46
click at [888, 261] on input "checkbox" at bounding box center [894, 262] width 23 height 7
checkbox input "false"
click at [449, 79] on icon "button" at bounding box center [450, 75] width 9 height 7
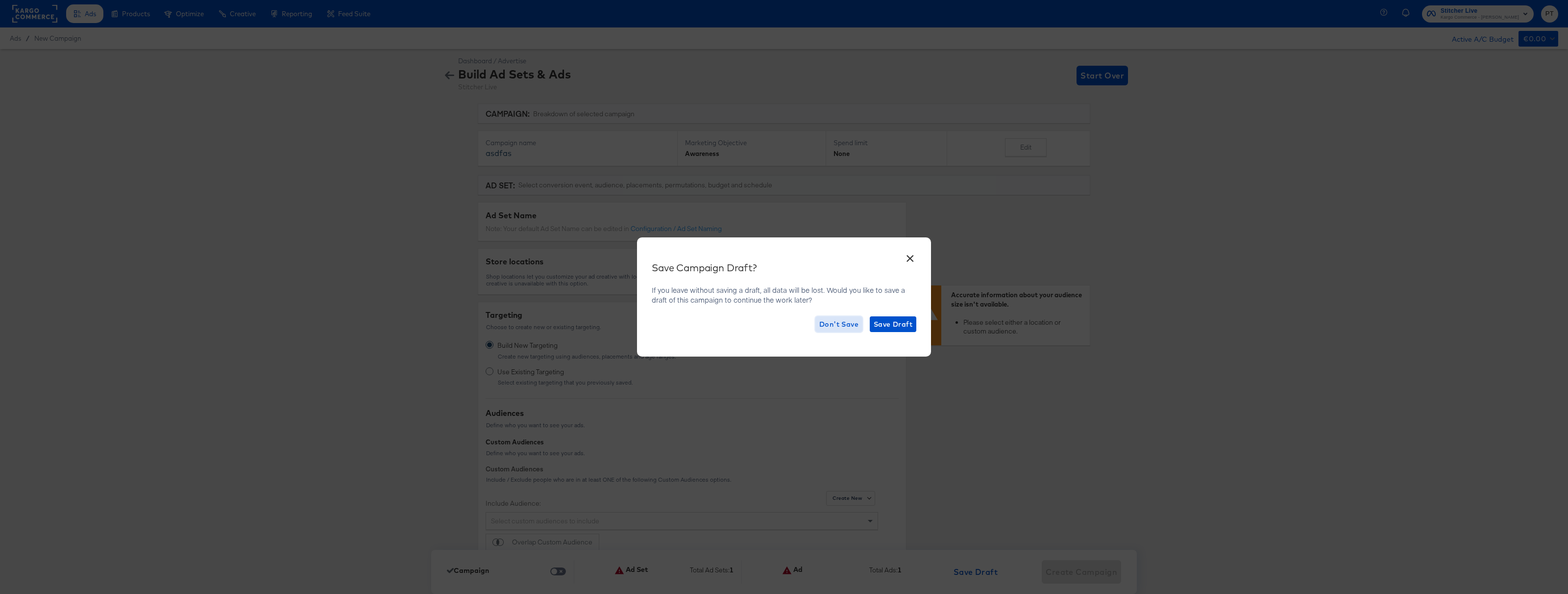
click at [843, 325] on span "Don't Save" at bounding box center [839, 323] width 39 height 12
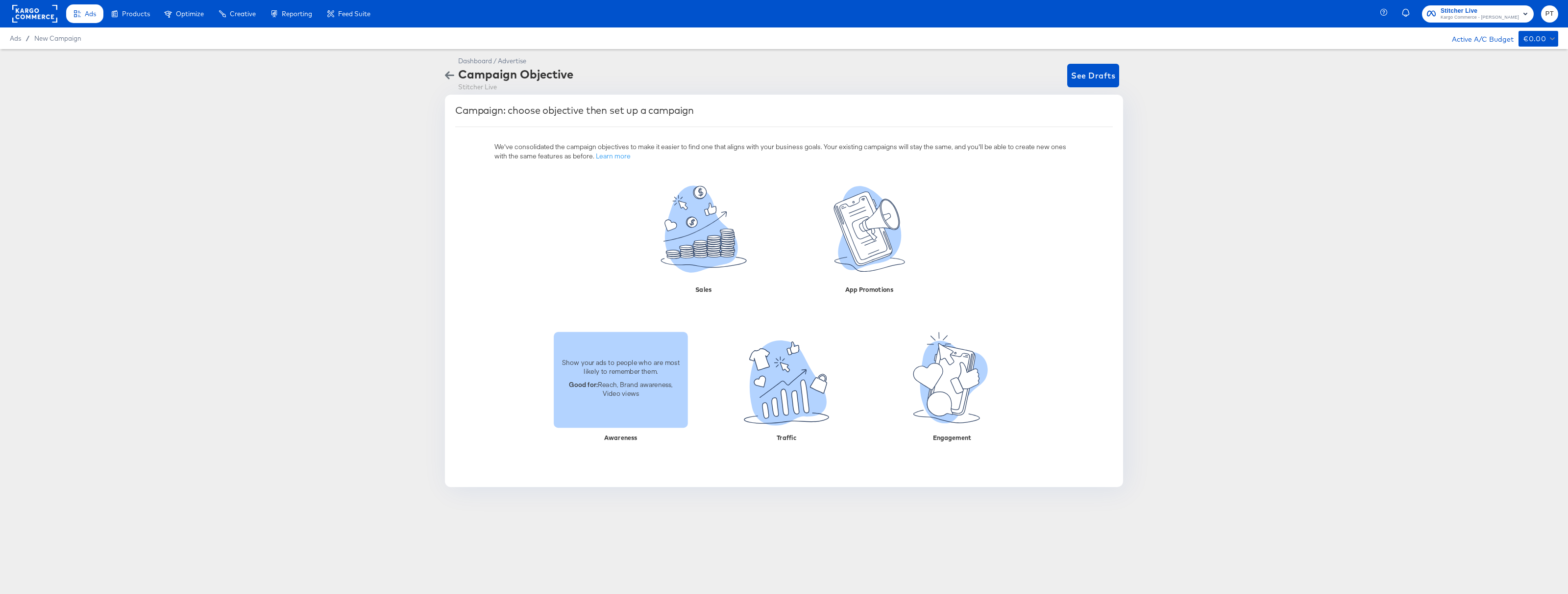
click at [619, 396] on p "Good for: Reach, Brand awareness, Video views" at bounding box center [621, 389] width 123 height 19
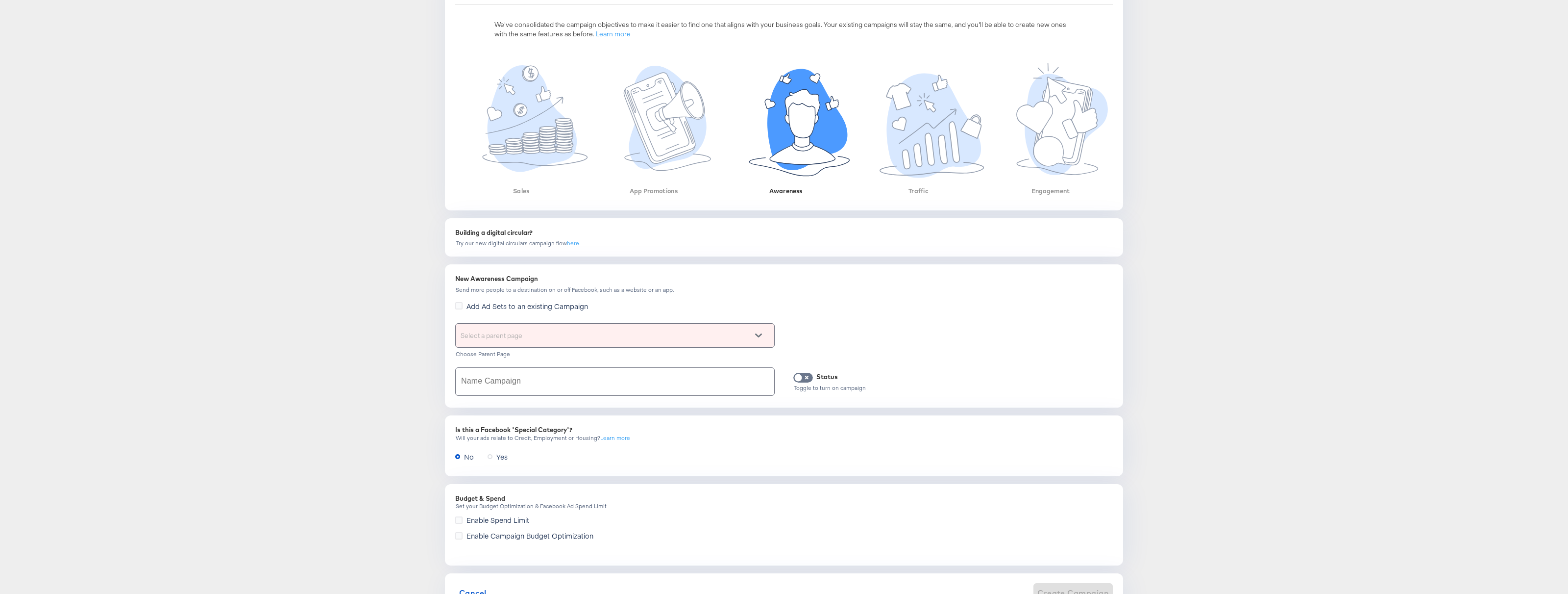
scroll to position [123, 0]
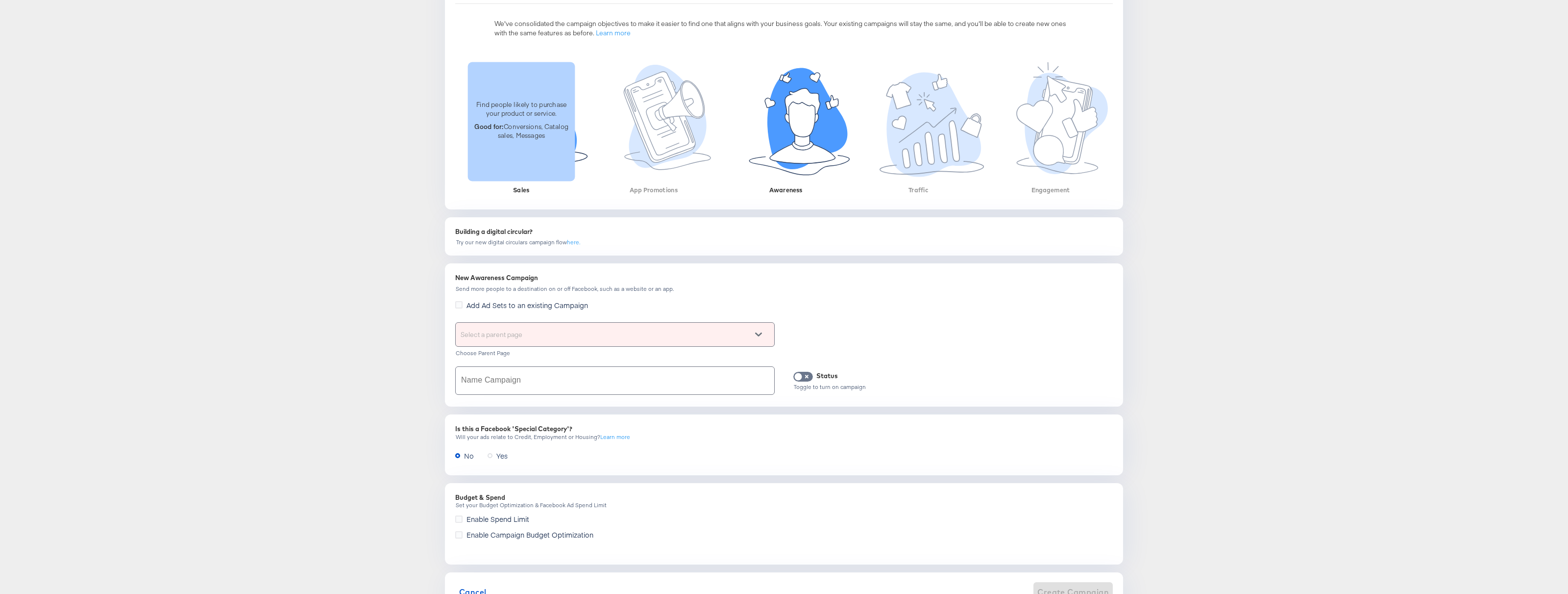
click at [541, 153] on div "Find people likely to purchase your product or service. Good for: Conversions, …" at bounding box center [521, 121] width 107 height 119
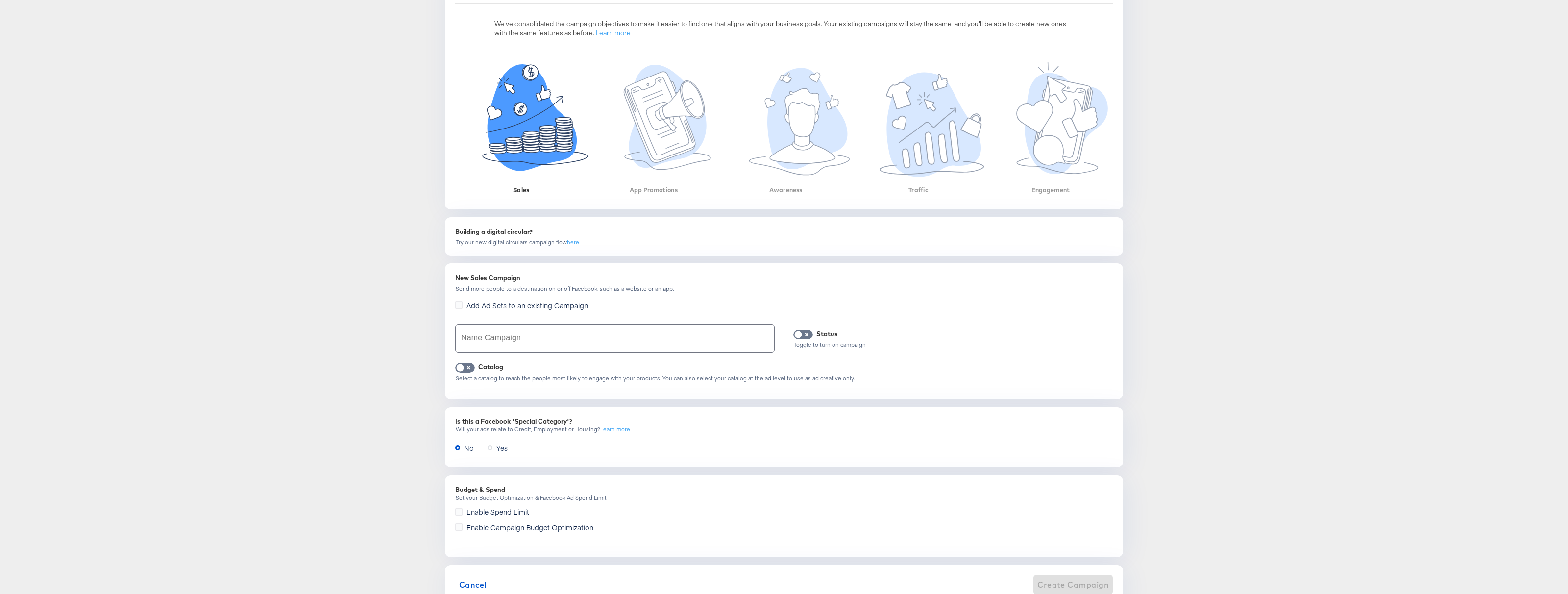
scroll to position [157, 0]
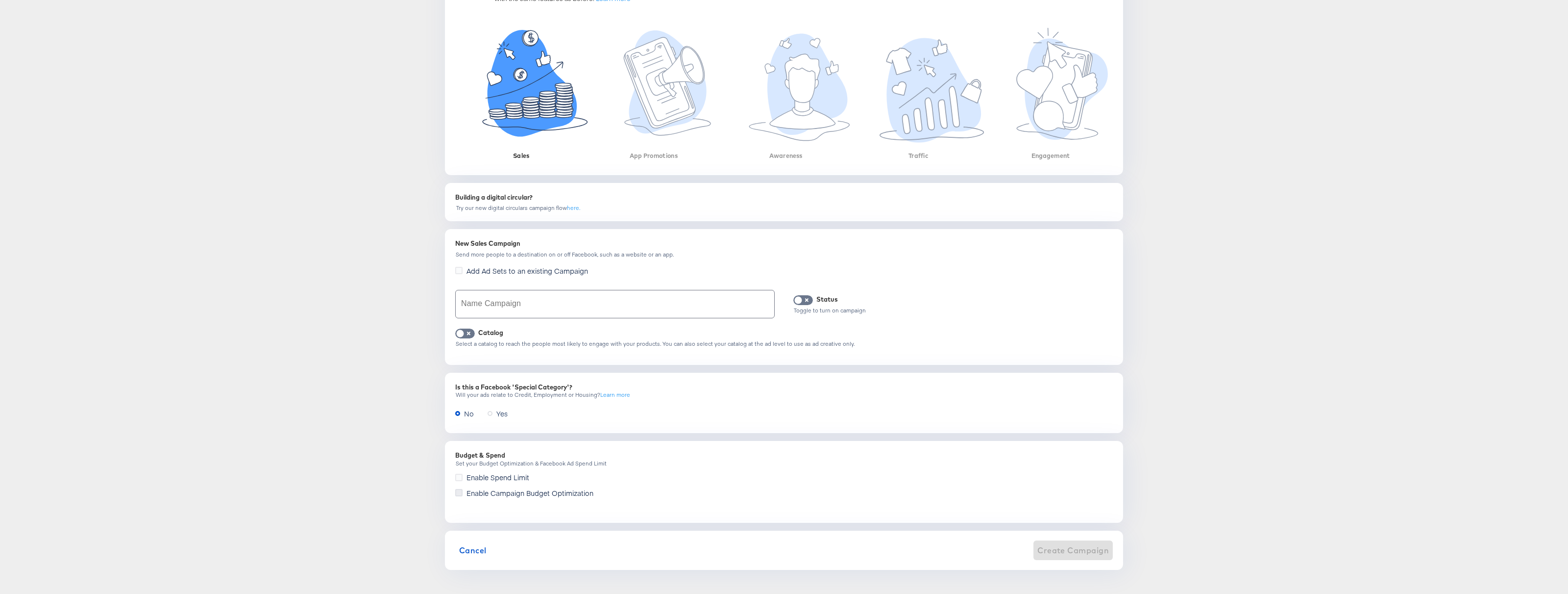
click at [459, 490] on icon at bounding box center [459, 493] width 7 height 7
click at [0, 0] on input "Enable Campaign Budget Optimization" at bounding box center [0, 0] width 0 height 0
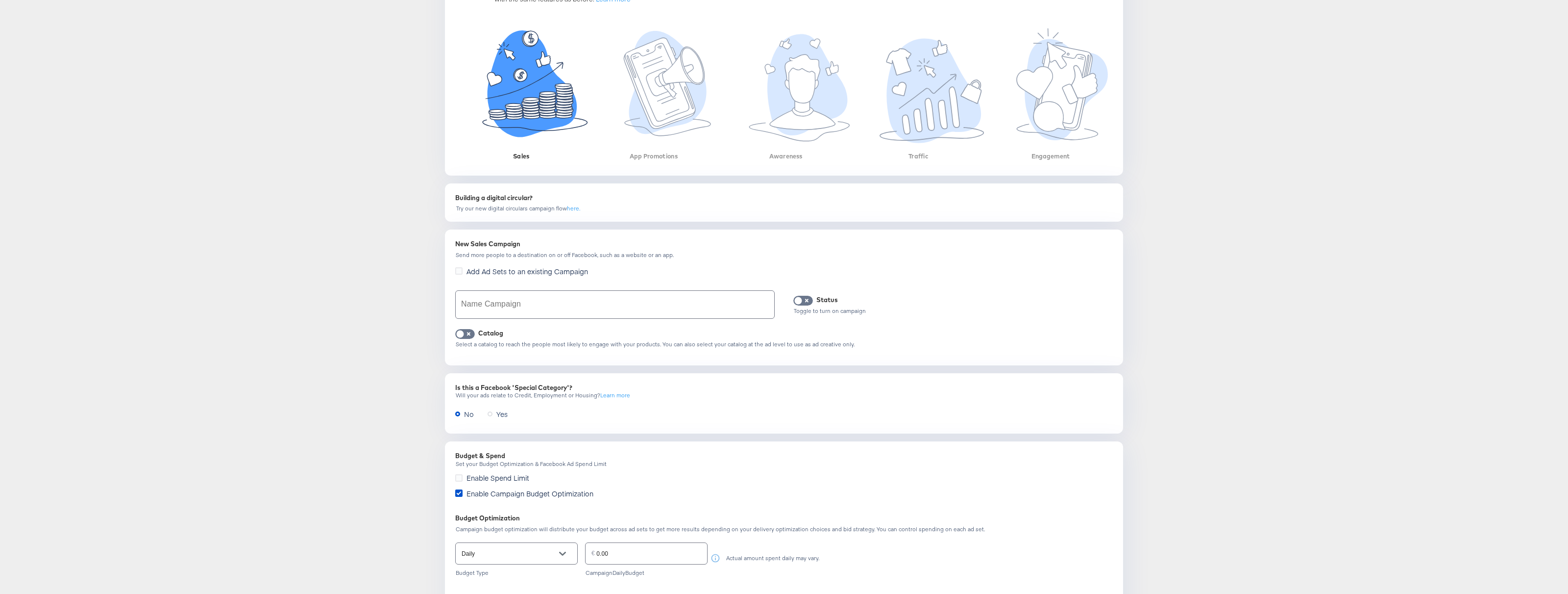
scroll to position [156, 0]
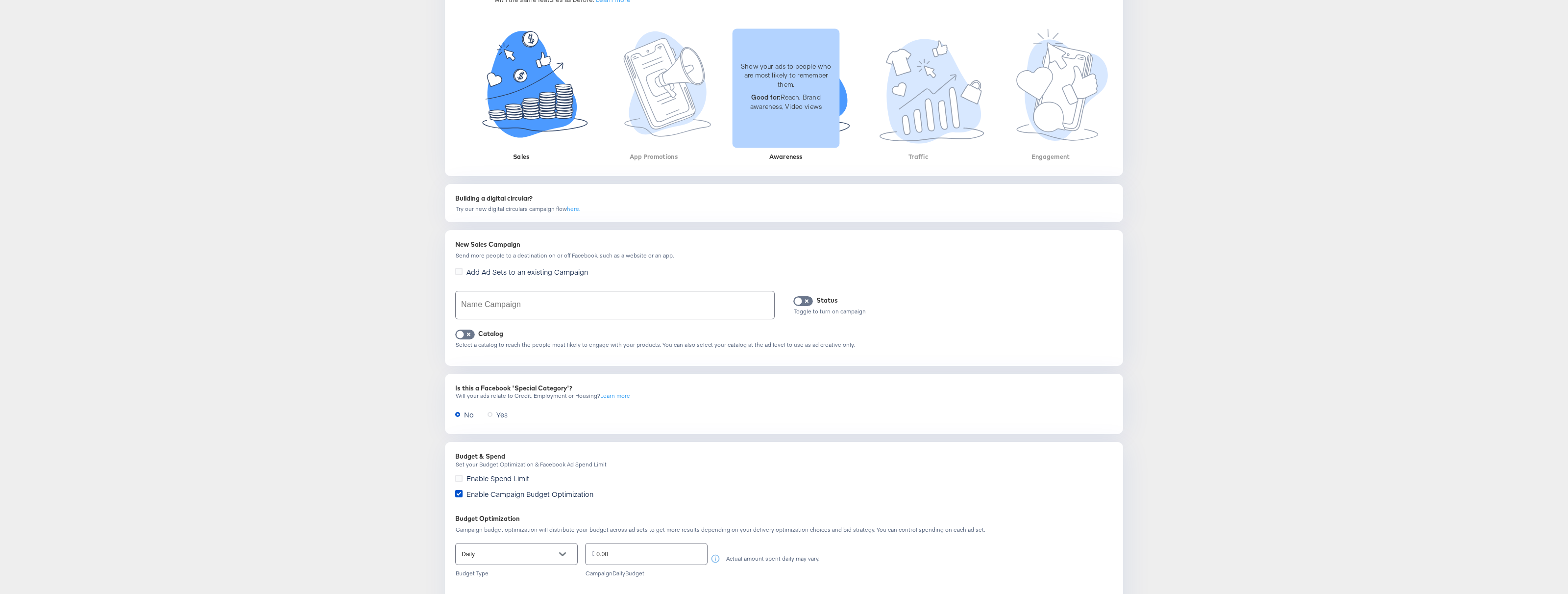
click at [791, 127] on div "Show your ads to people who are most likely to remember them. Good for: Reach, …" at bounding box center [785, 88] width 107 height 119
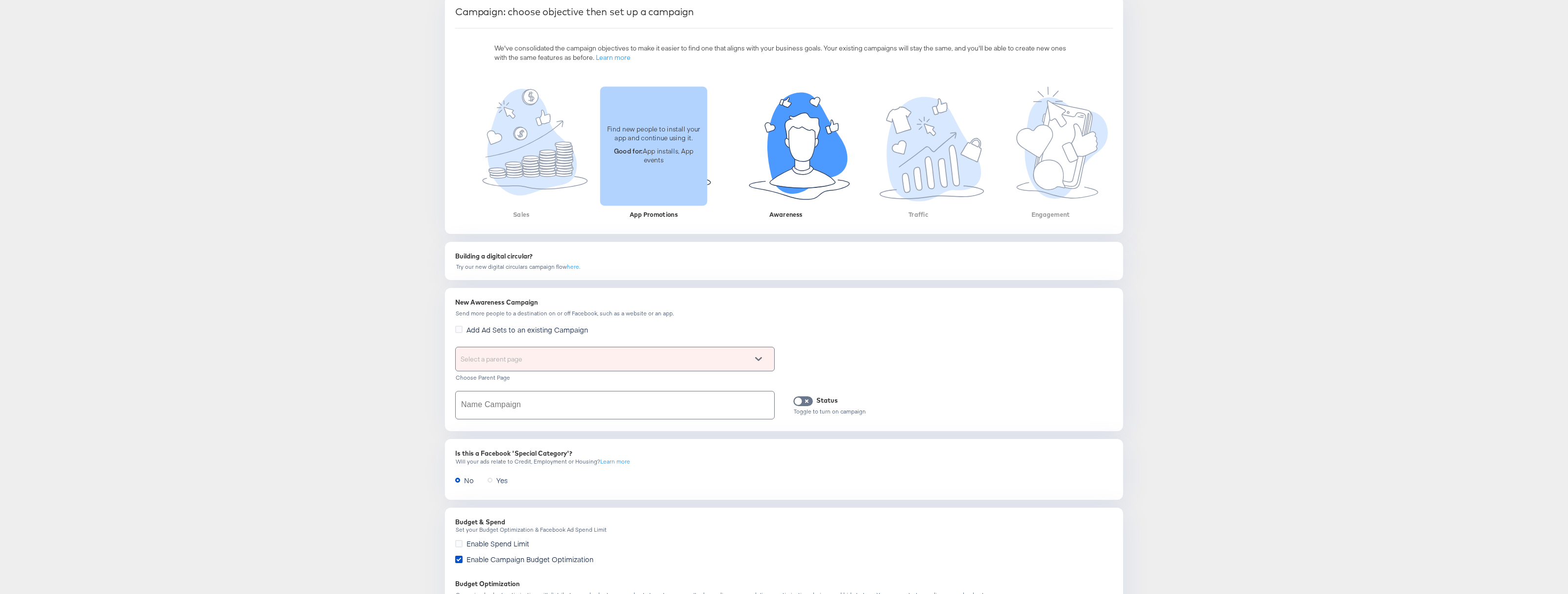
click at [656, 179] on div "Find new people to install your app and continue using it. Good for: App instal…" at bounding box center [653, 146] width 107 height 119
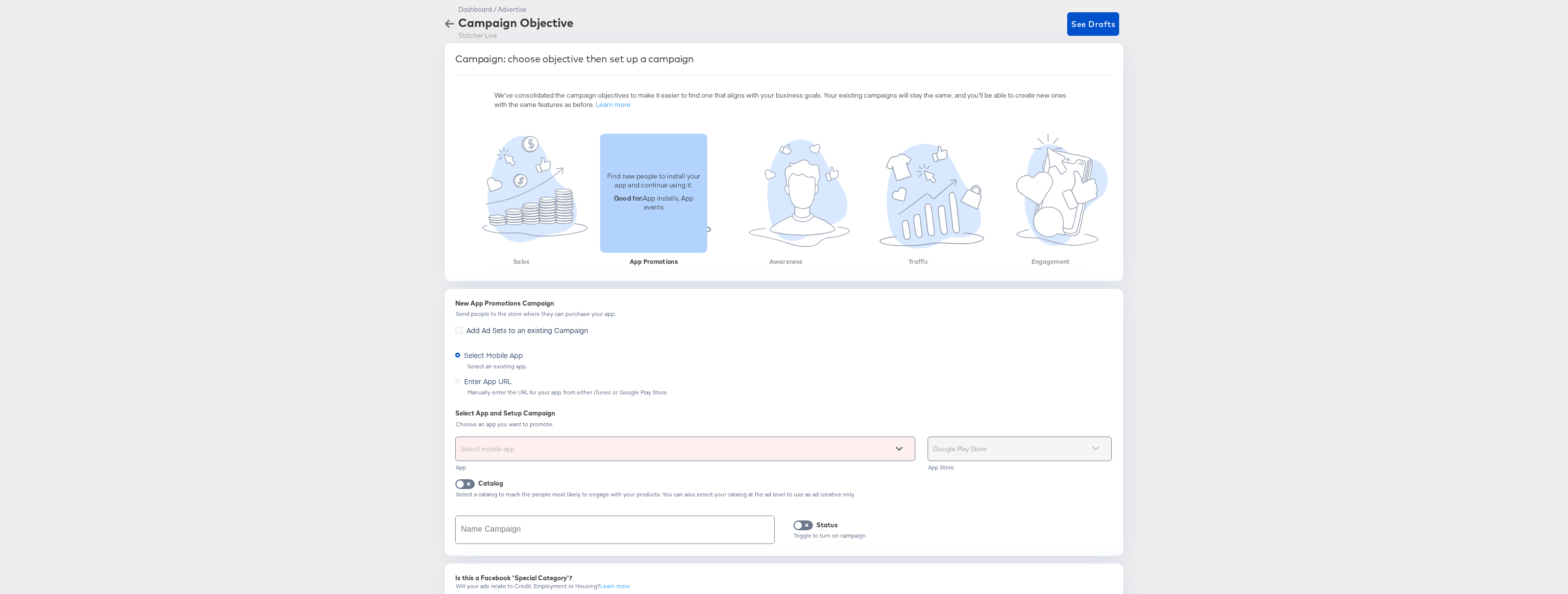
scroll to position [34, 0]
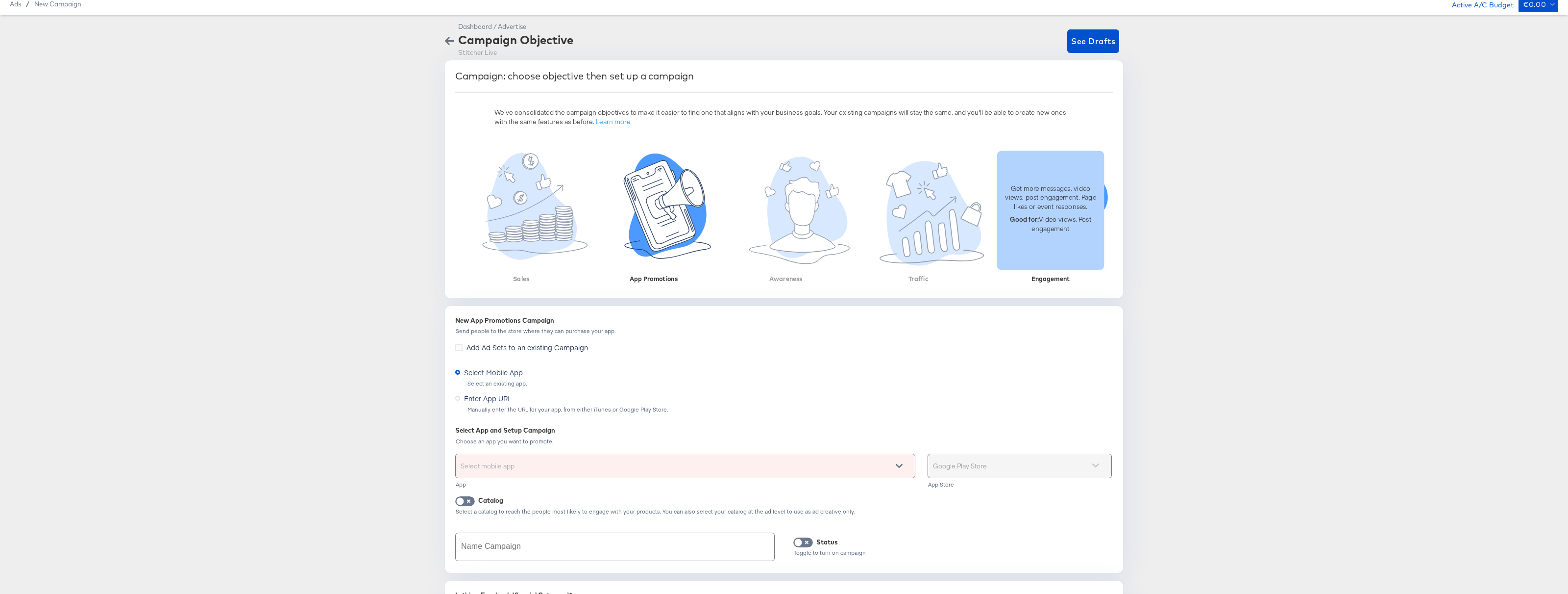
click at [1022, 254] on div "Get more messages, video views, post engagement, Page likes or event responses.…" at bounding box center [1050, 210] width 107 height 119
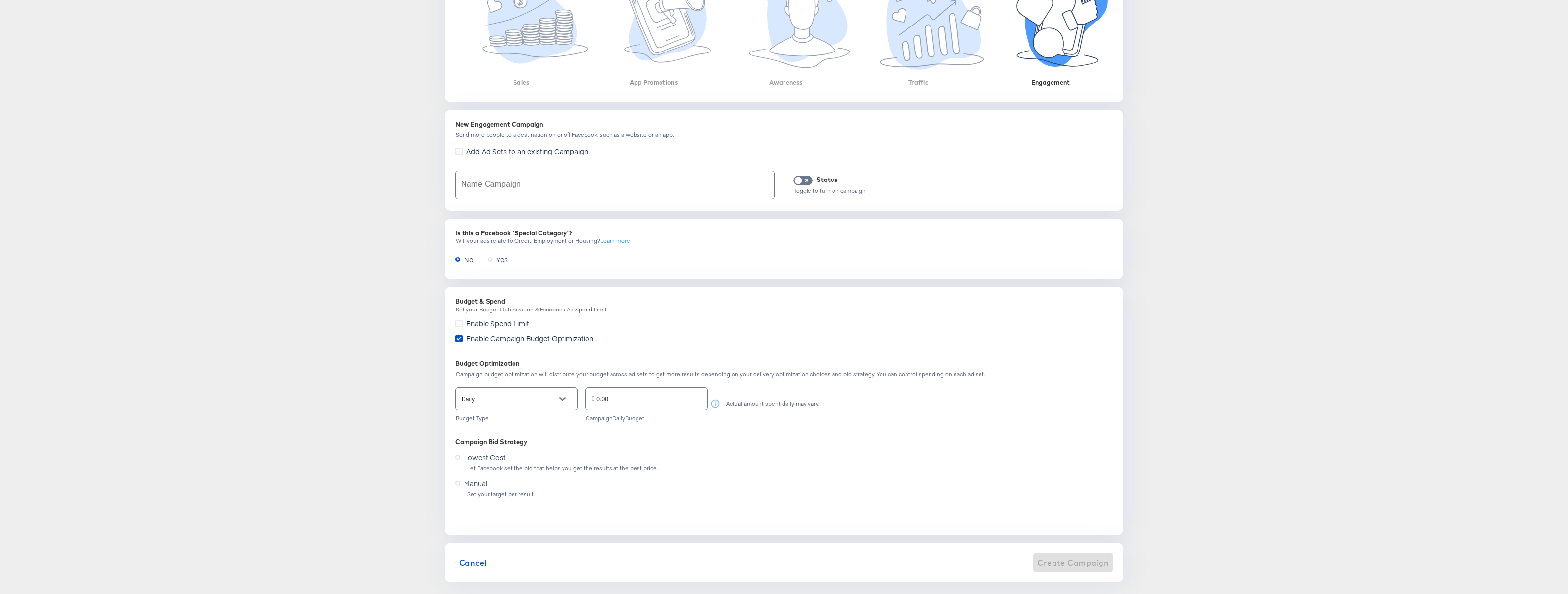
scroll to position [243, 0]
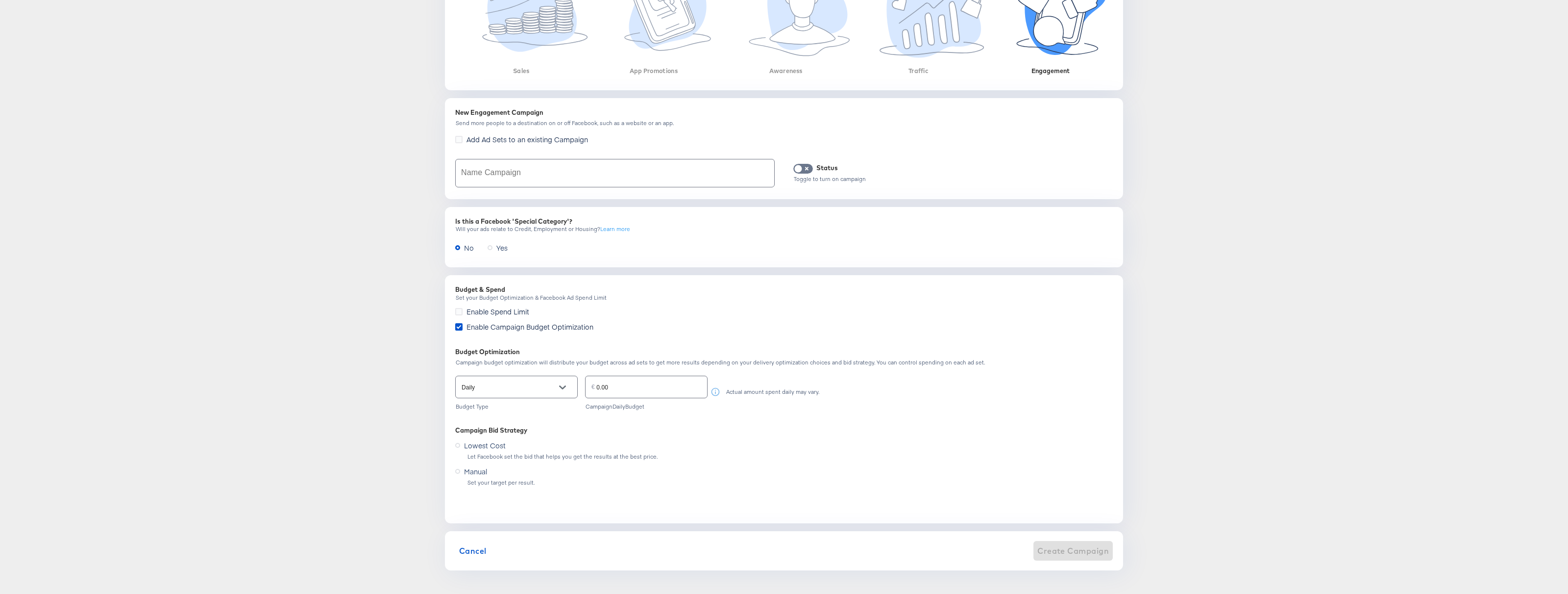
click at [460, 330] on label "Enable Campaign Budget Optimization" at bounding box center [526, 326] width 142 height 10
click at [0, 0] on input "Enable Campaign Budget Optimization" at bounding box center [0, 0] width 0 height 0
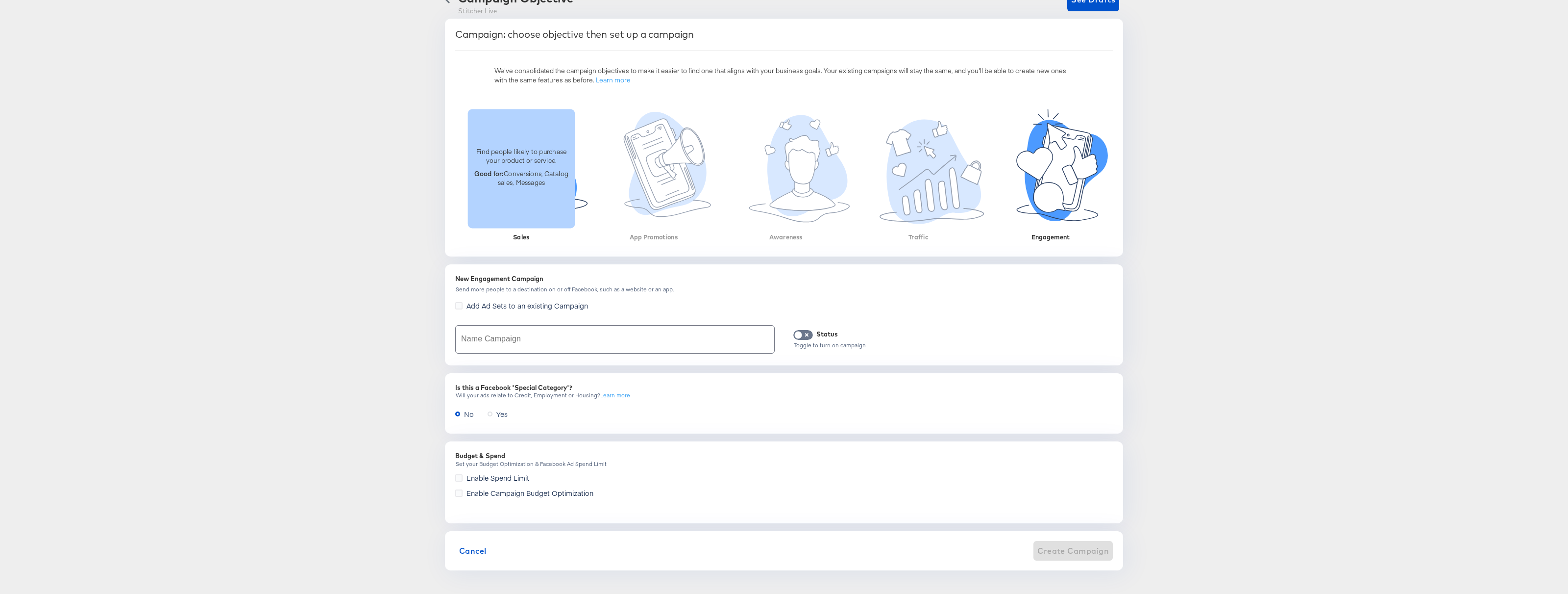
click at [536, 200] on div "Find people likely to purchase your product or service. Good for: Conversions, …" at bounding box center [521, 168] width 107 height 119
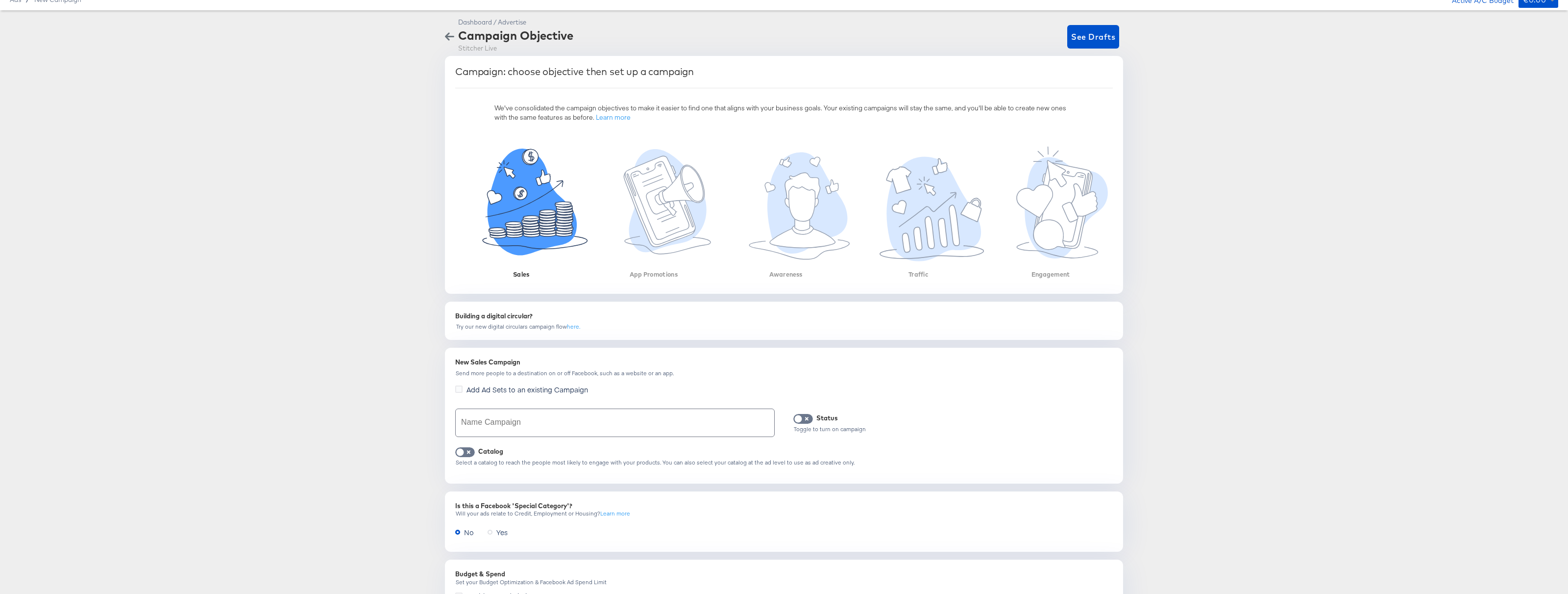
scroll to position [0, 0]
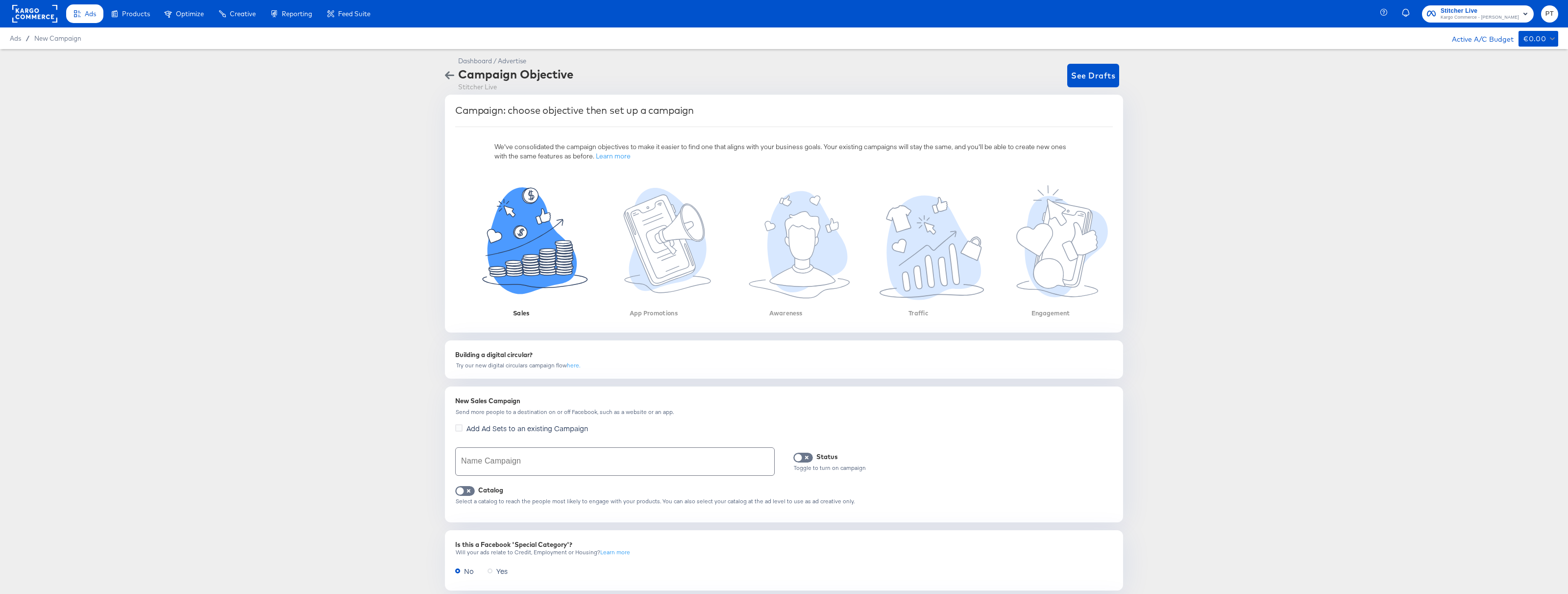
click at [441, 77] on button "button" at bounding box center [450, 75] width 17 height 9
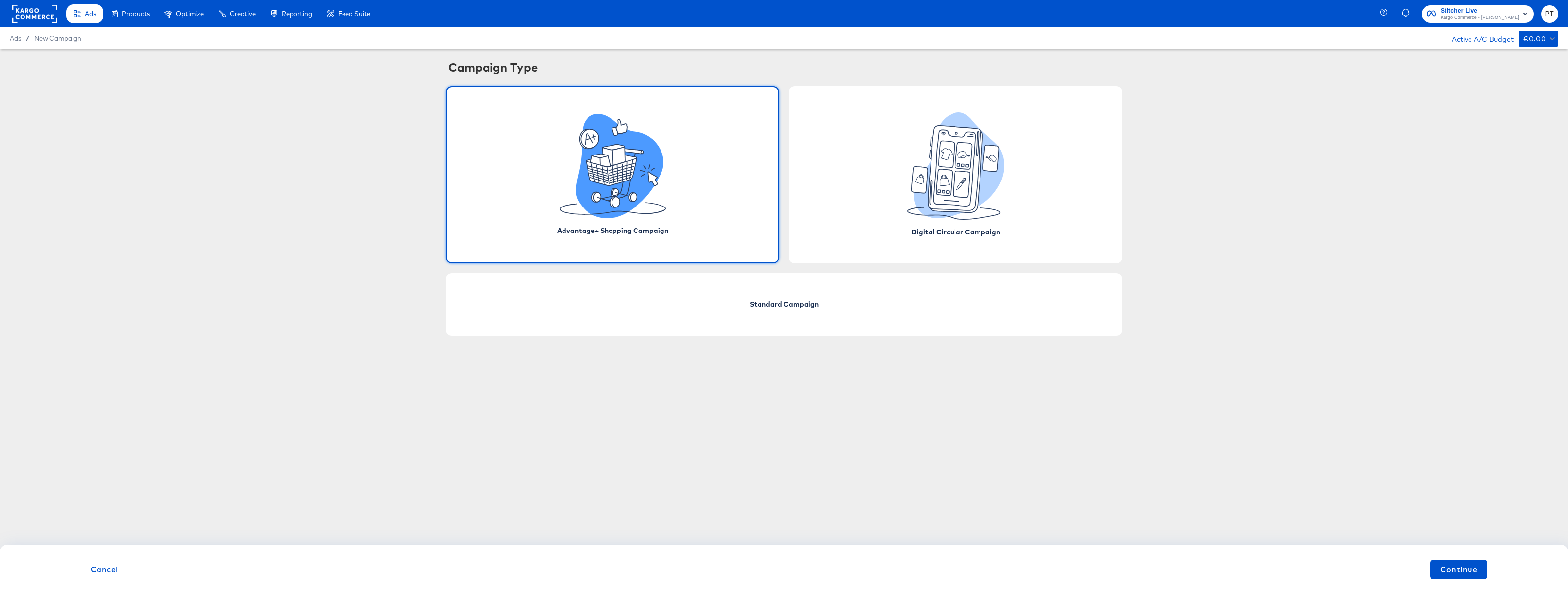
click at [568, 149] on icon at bounding box center [612, 165] width 106 height 104
click at [725, 307] on div "Standard Campaign" at bounding box center [784, 304] width 676 height 62
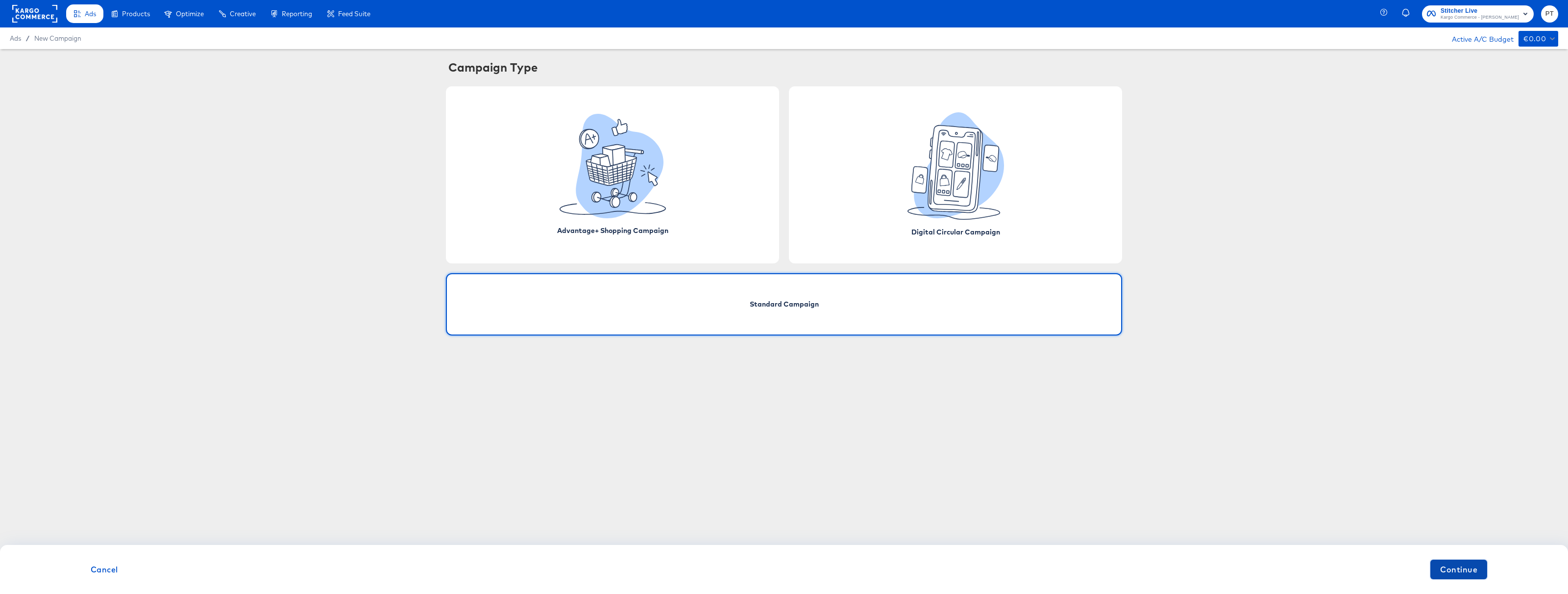
click at [1464, 569] on span "Continue" at bounding box center [1458, 569] width 37 height 14
